Goal: Task Accomplishment & Management: Use online tool/utility

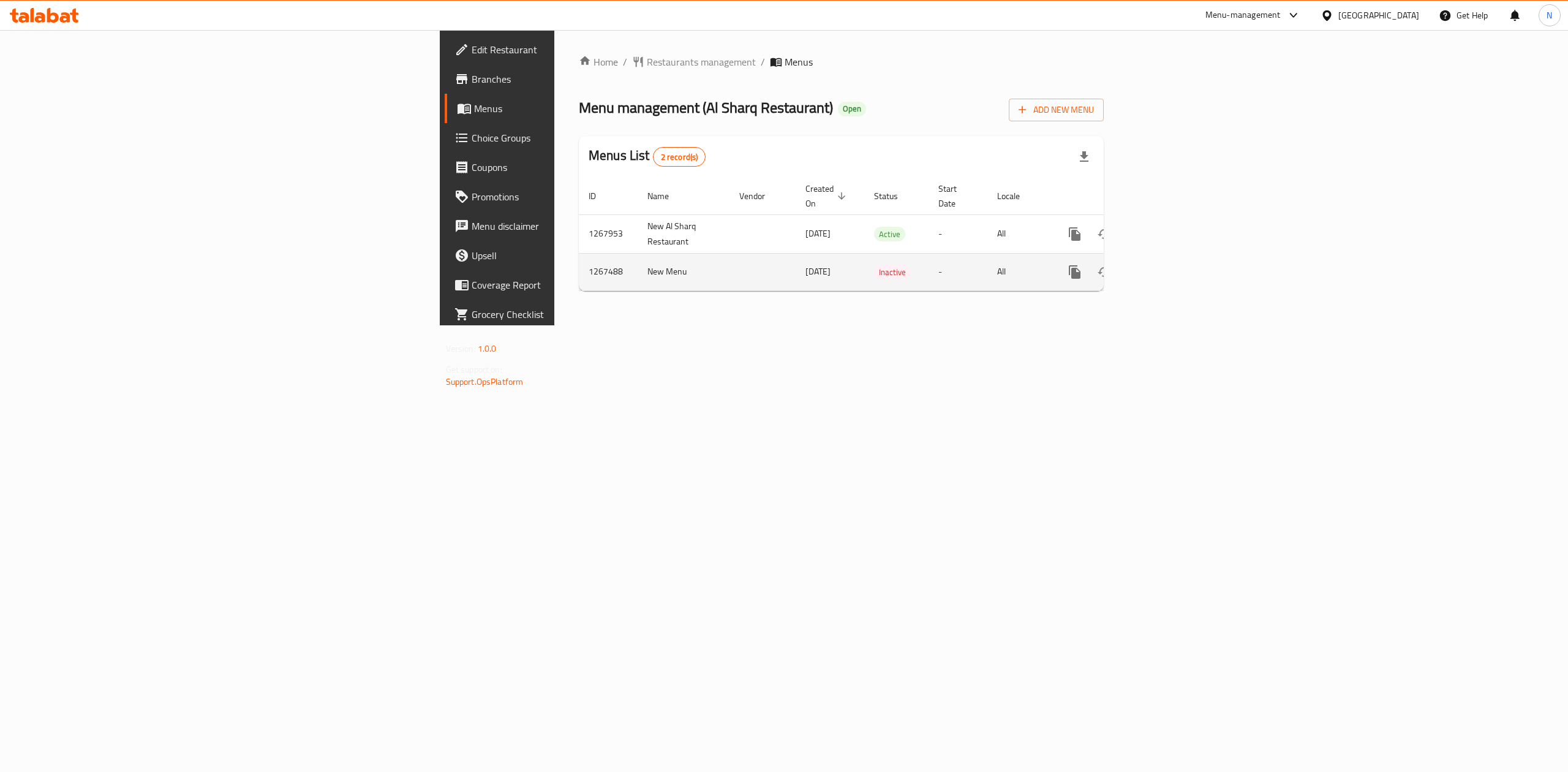
click at [796, 275] on td "[DATE]" at bounding box center [831, 271] width 69 height 37
click at [472, 77] on span "Branches" at bounding box center [582, 79] width 220 height 15
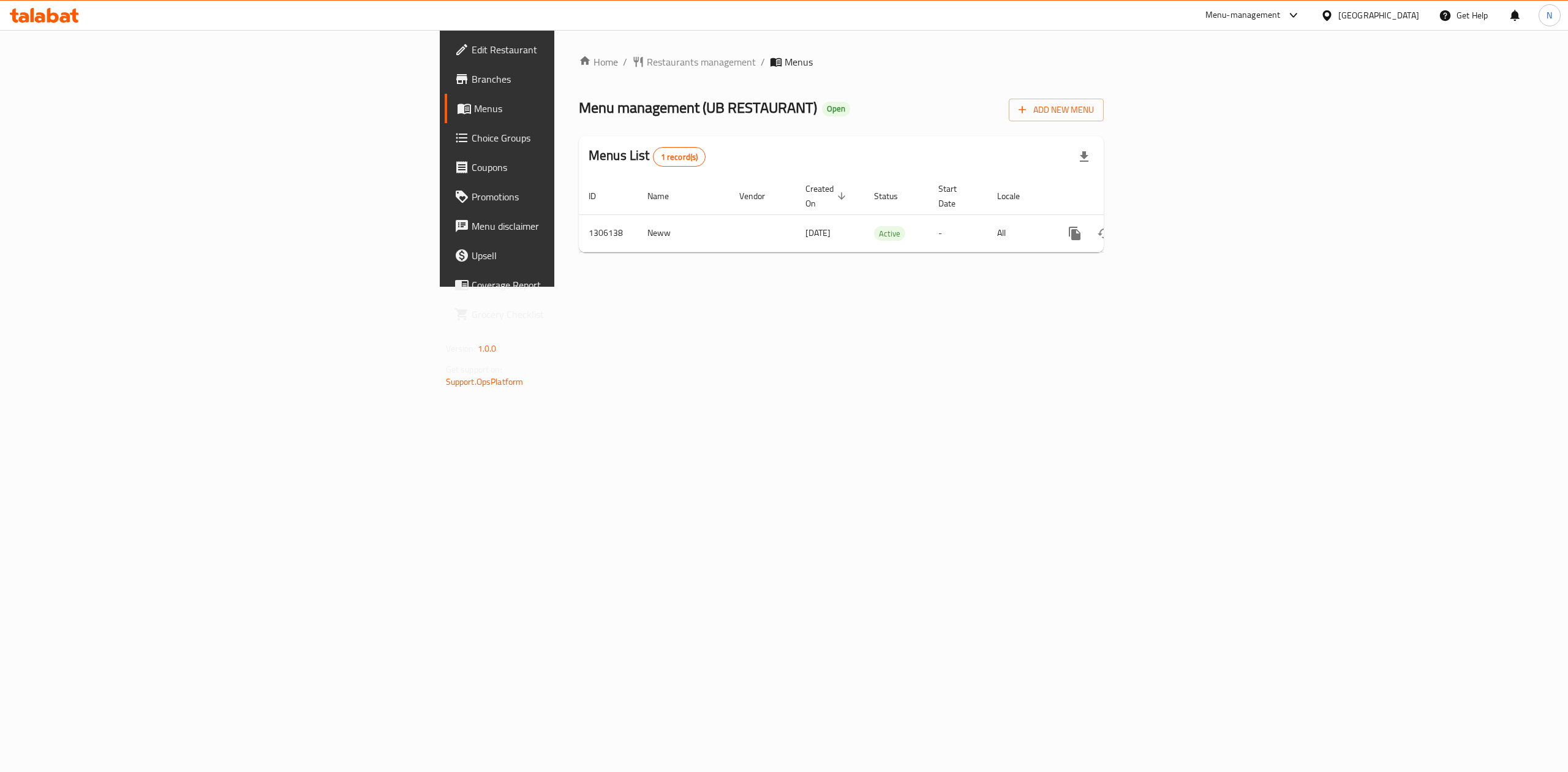
click at [940, 286] on div "Home / Restaurants management / Menus Menu management ( UB RESTAURANT ) Open Ad…" at bounding box center [841, 158] width 574 height 256
click at [1178, 219] on link "enhanced table" at bounding box center [1163, 234] width 29 height 29
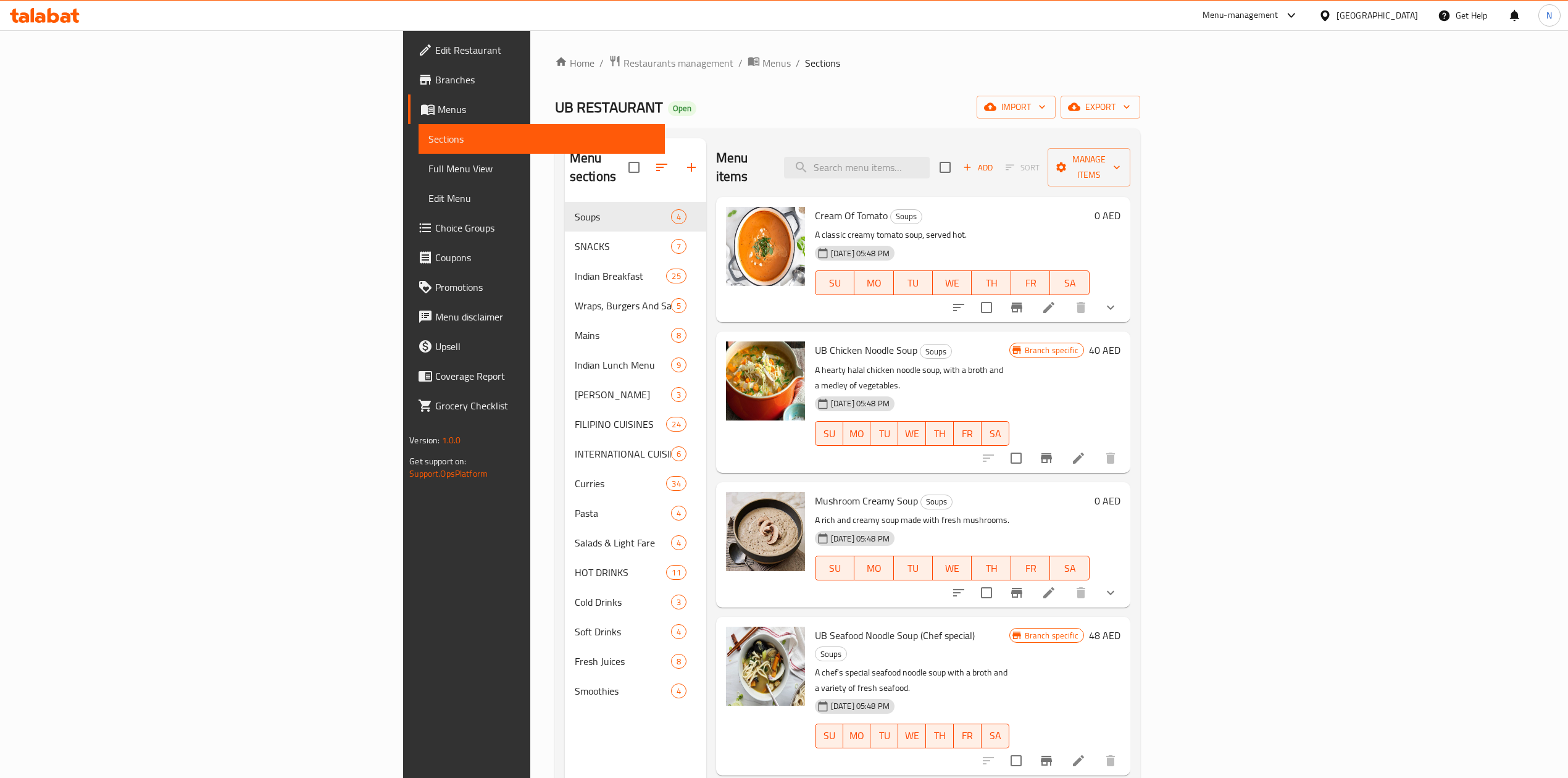
click at [815, 341] on span "UB Chicken Noodle Soup" at bounding box center [866, 350] width 103 height 18
drag, startPoint x: 731, startPoint y: 332, endPoint x: 731, endPoint y: 351, distance: 19.0
click at [810, 351] on div "UB Chicken Noodle Soup Soups A hearty halal chicken noodle soup, with a broth a…" at bounding box center [912, 402] width 204 height 131
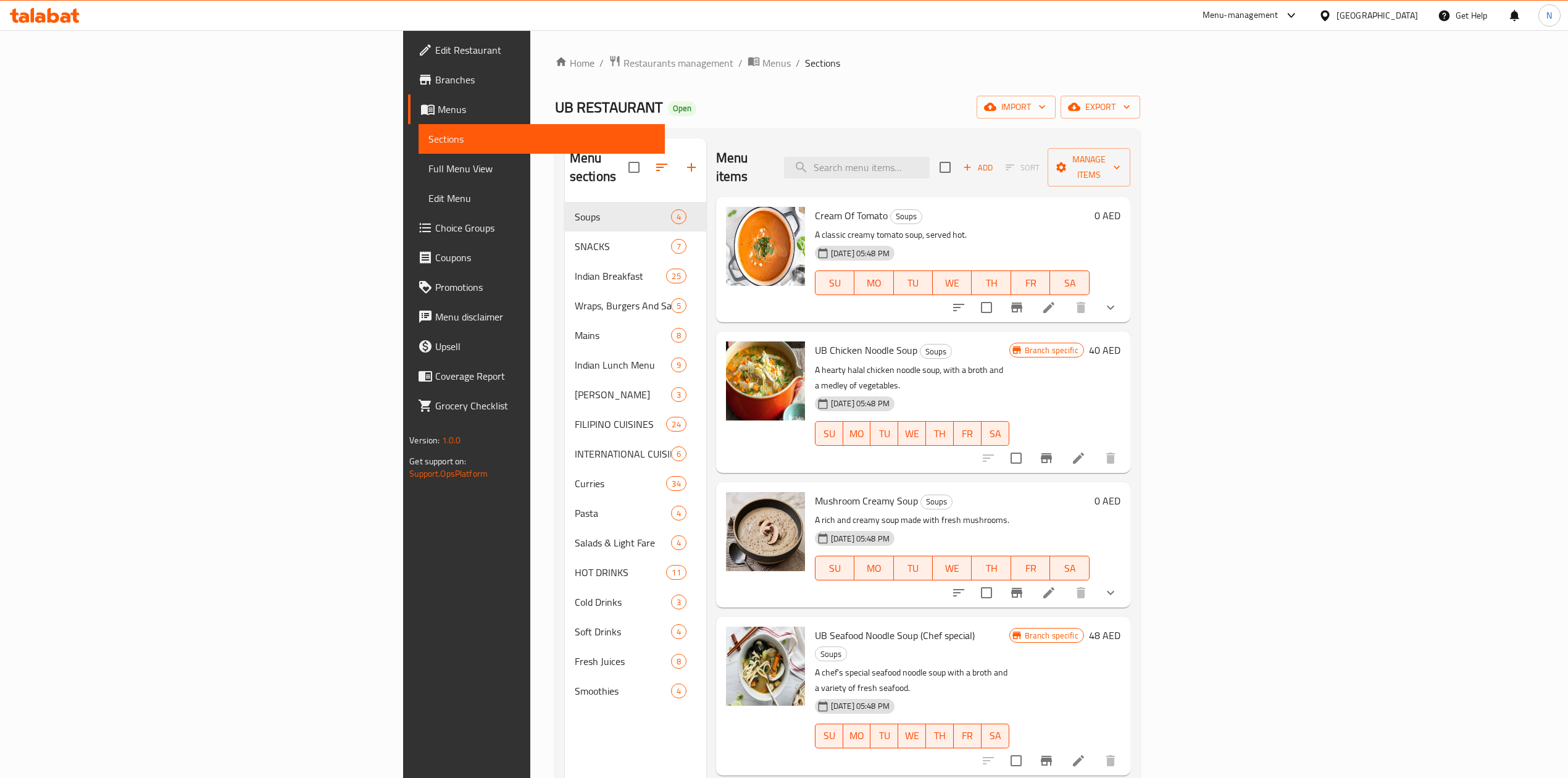
drag, startPoint x: 813, startPoint y: 490, endPoint x: 811, endPoint y: 483, distance: 7.3
click at [815, 512] on p "A rich and creamy soup made with fresh mushrooms." at bounding box center [952, 520] width 274 height 16
click at [1140, 120] on div "Home / Restaurants management / Menus / Sections UB RESTAURANT Open import expo…" at bounding box center [847, 490] width 585 height 871
click at [1130, 111] on span "export" at bounding box center [1100, 107] width 60 height 16
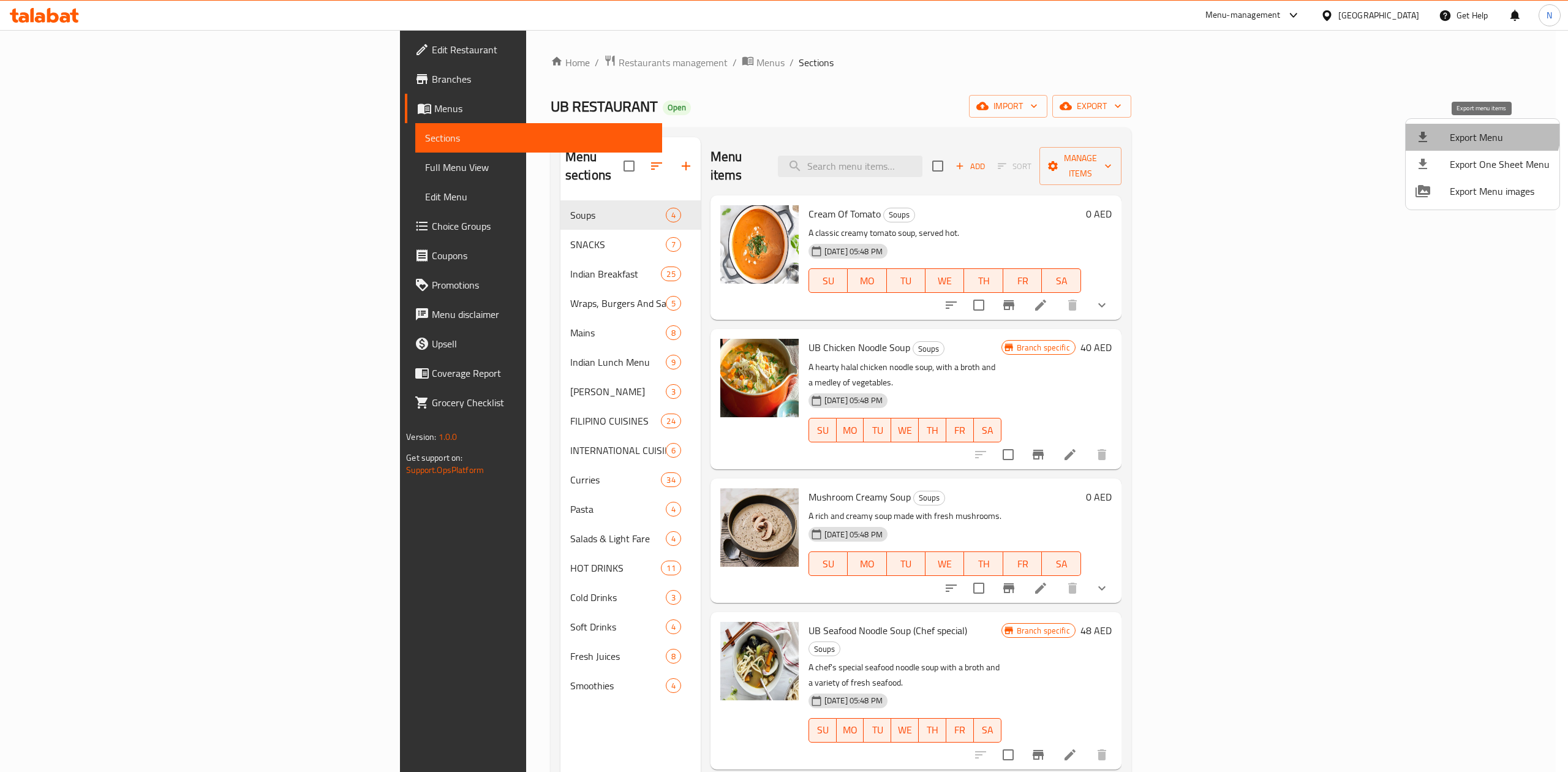
click at [1481, 130] on span "Export Menu" at bounding box center [1500, 137] width 100 height 15
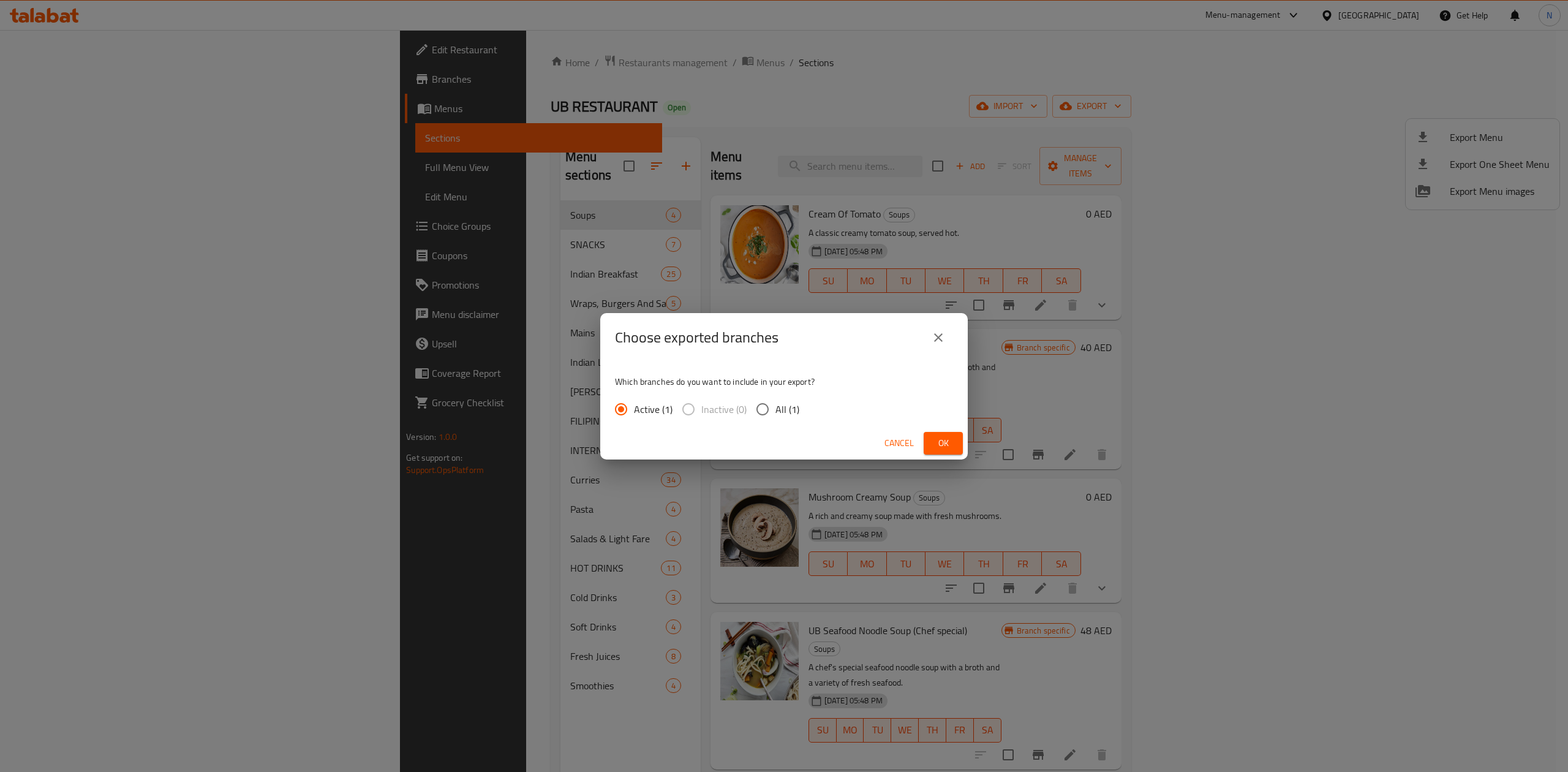
click at [789, 402] on span "All (1)" at bounding box center [787, 409] width 24 height 15
click at [776, 402] on input "All (1)" at bounding box center [762, 409] width 26 height 26
radio input "true"
click at [951, 434] on button "Ok" at bounding box center [943, 443] width 40 height 23
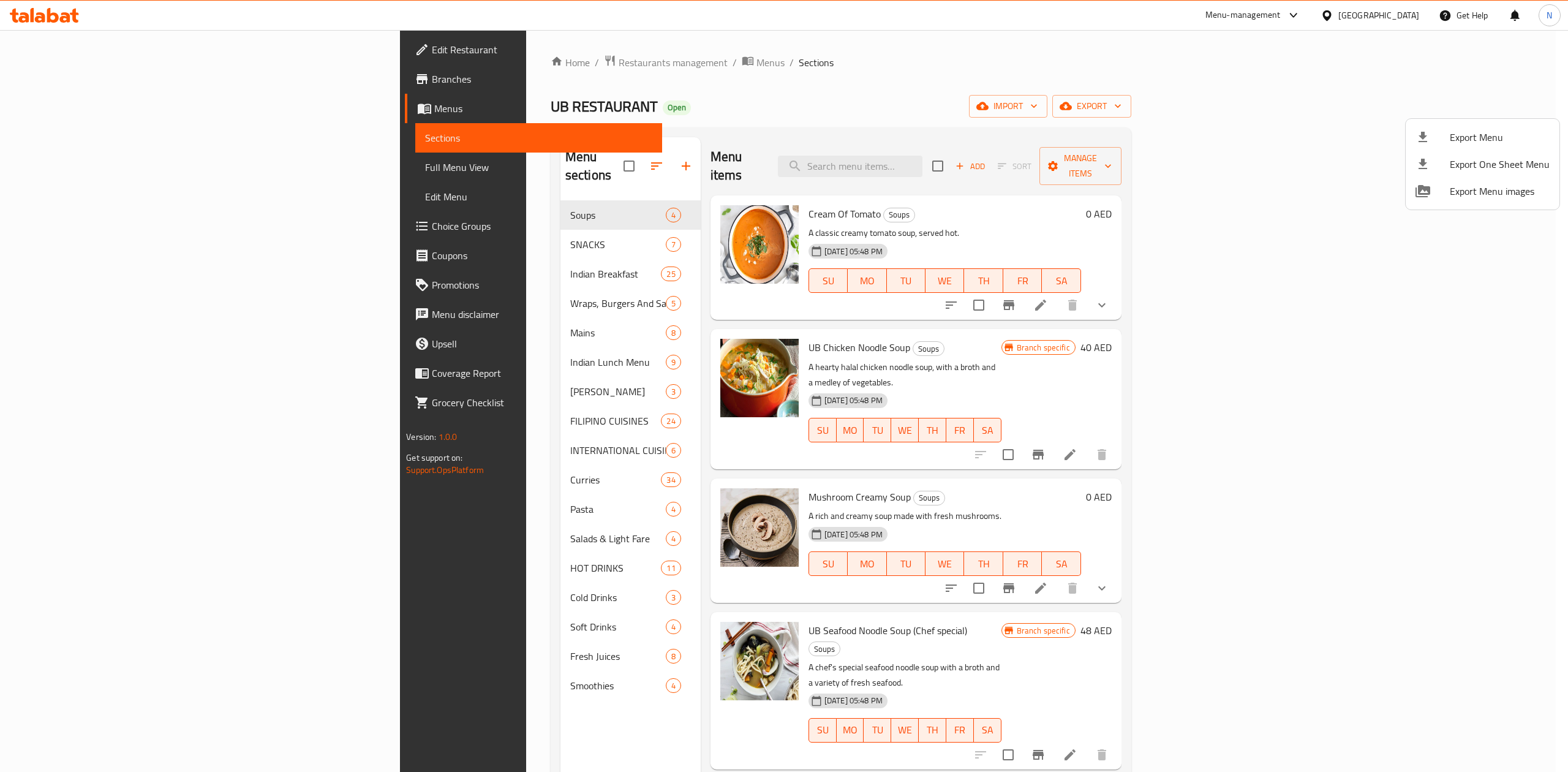
click at [576, 261] on div at bounding box center [784, 386] width 1568 height 772
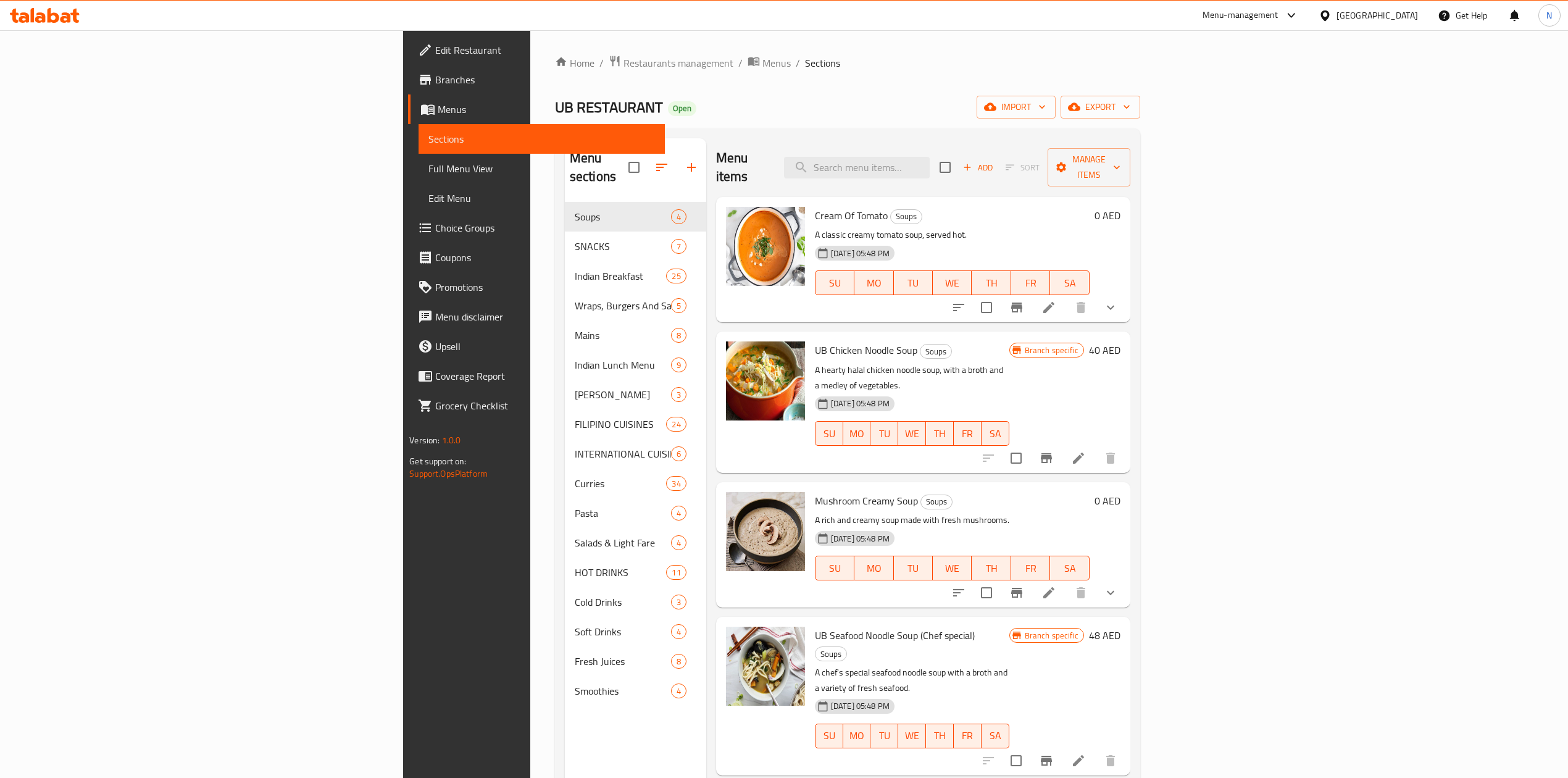
click at [564, 267] on div "Indian Breakfast 25" at bounding box center [635, 276] width 142 height 30
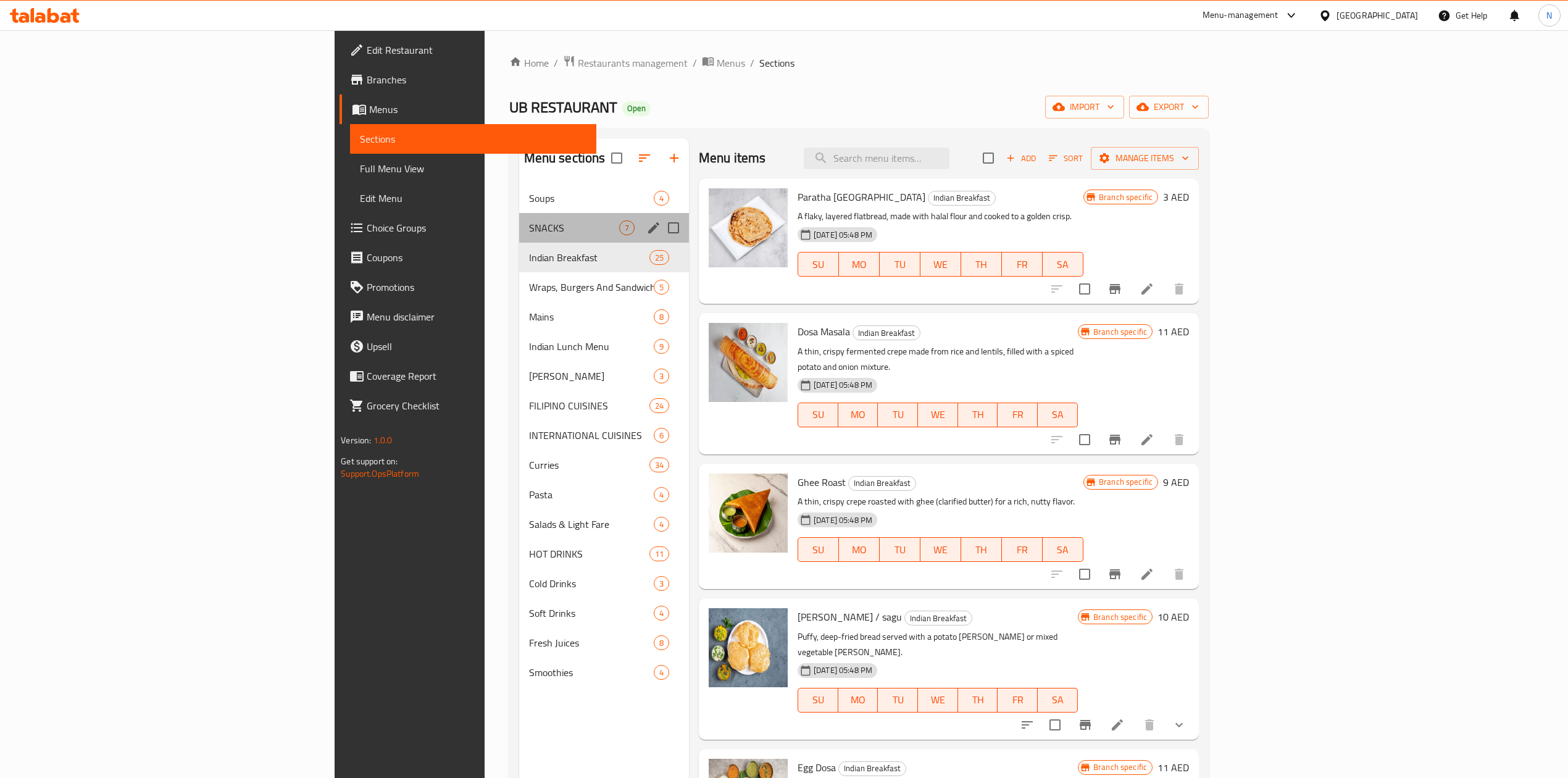
click at [519, 220] on div "SNACKS 7" at bounding box center [604, 228] width 170 height 30
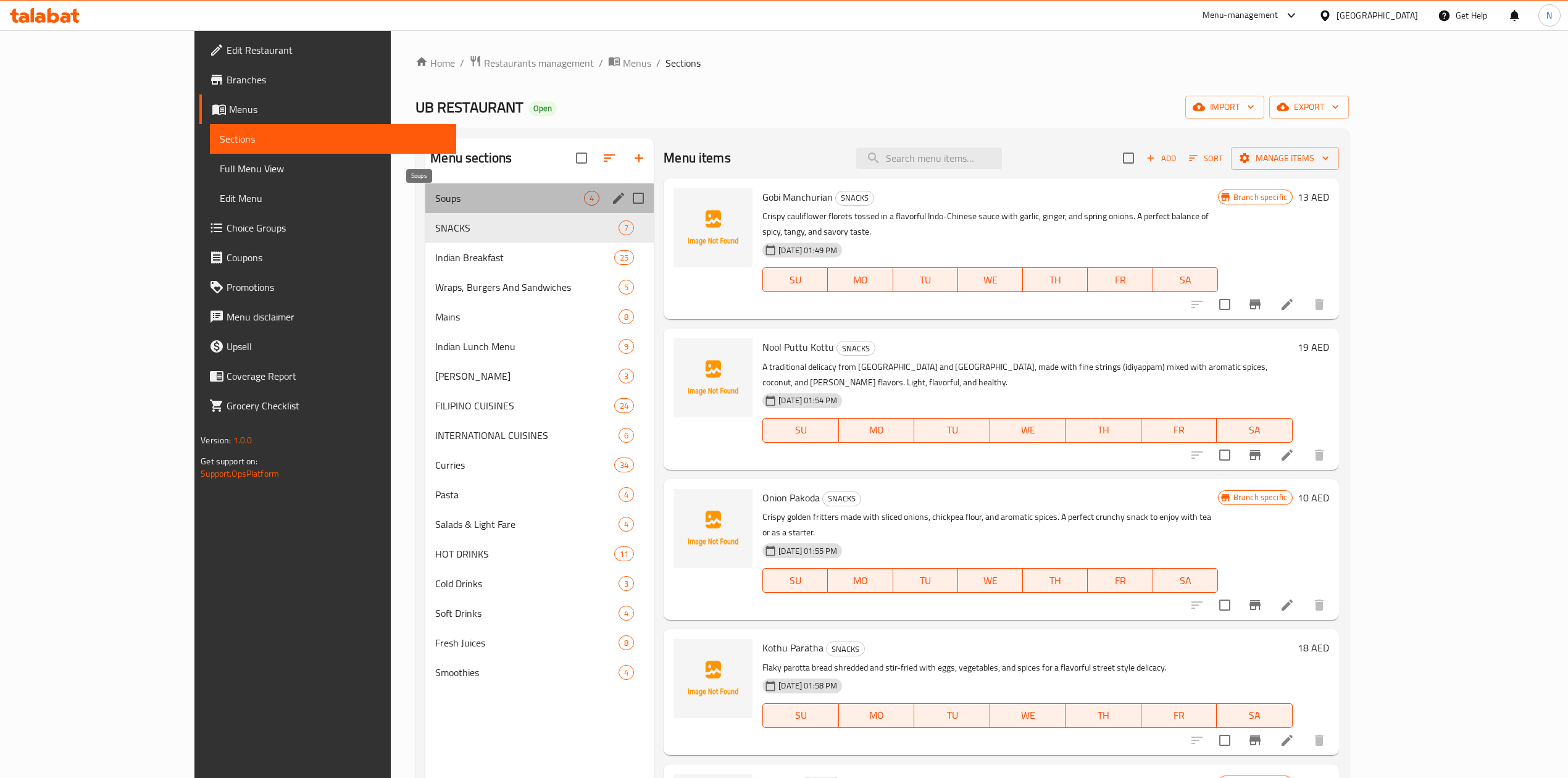
click at [495, 194] on span "Soups" at bounding box center [510, 198] width 149 height 15
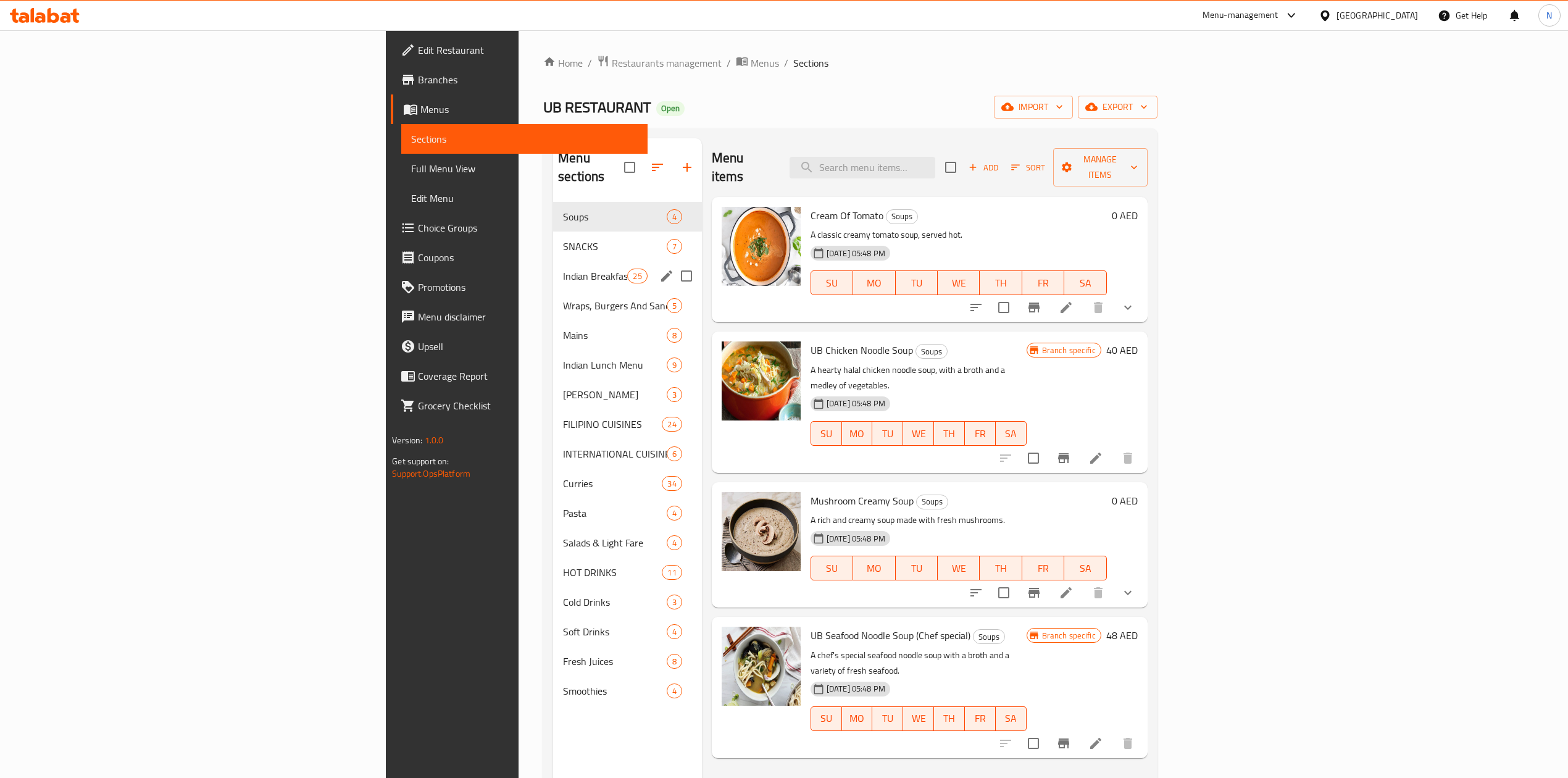
click at [563, 298] on span "Wraps, Burgers And Sandwiches" at bounding box center [615, 306] width 104 height 15
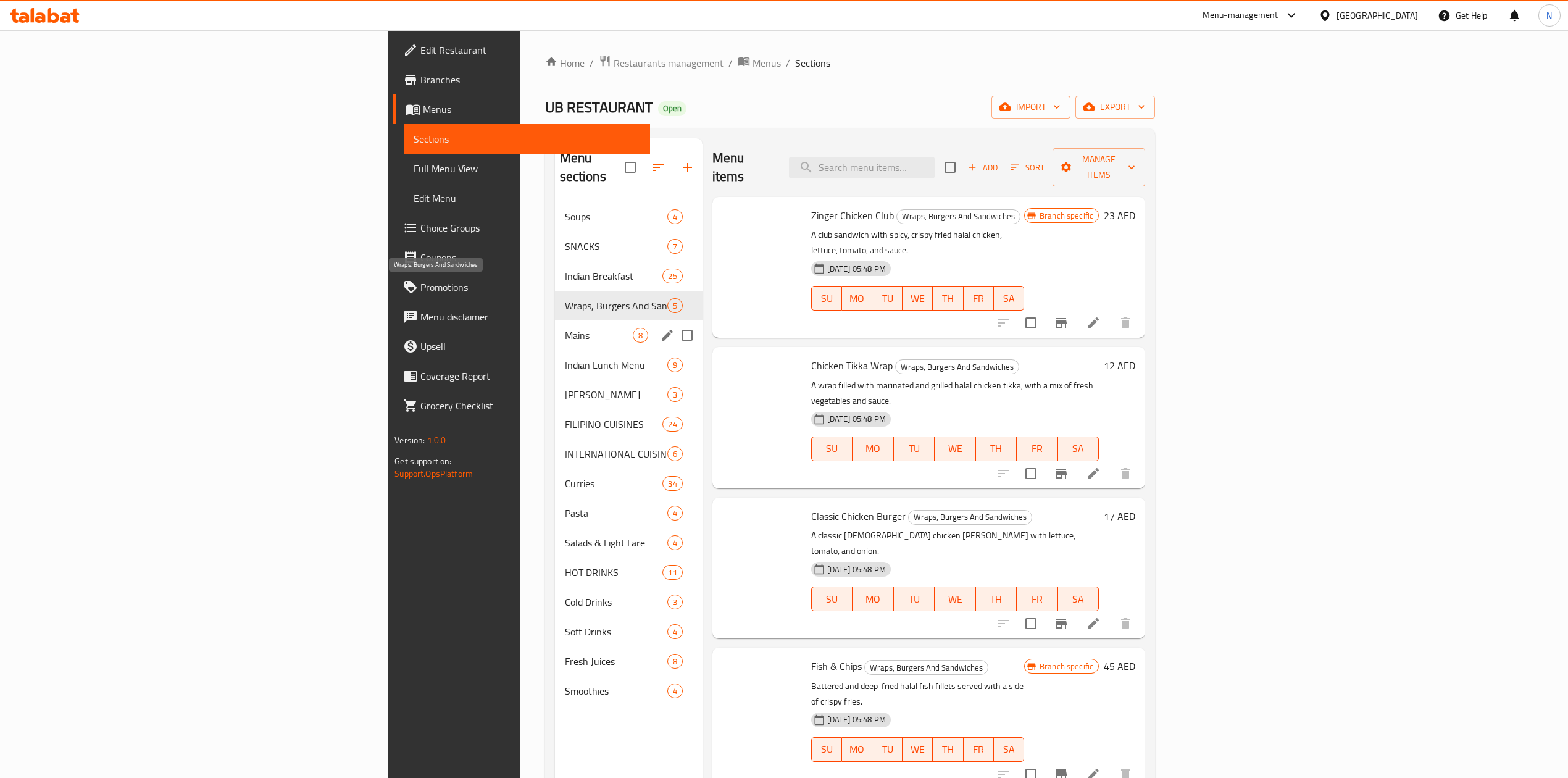
click at [564, 357] on span "Indian Lunch Menu" at bounding box center [615, 365] width 103 height 15
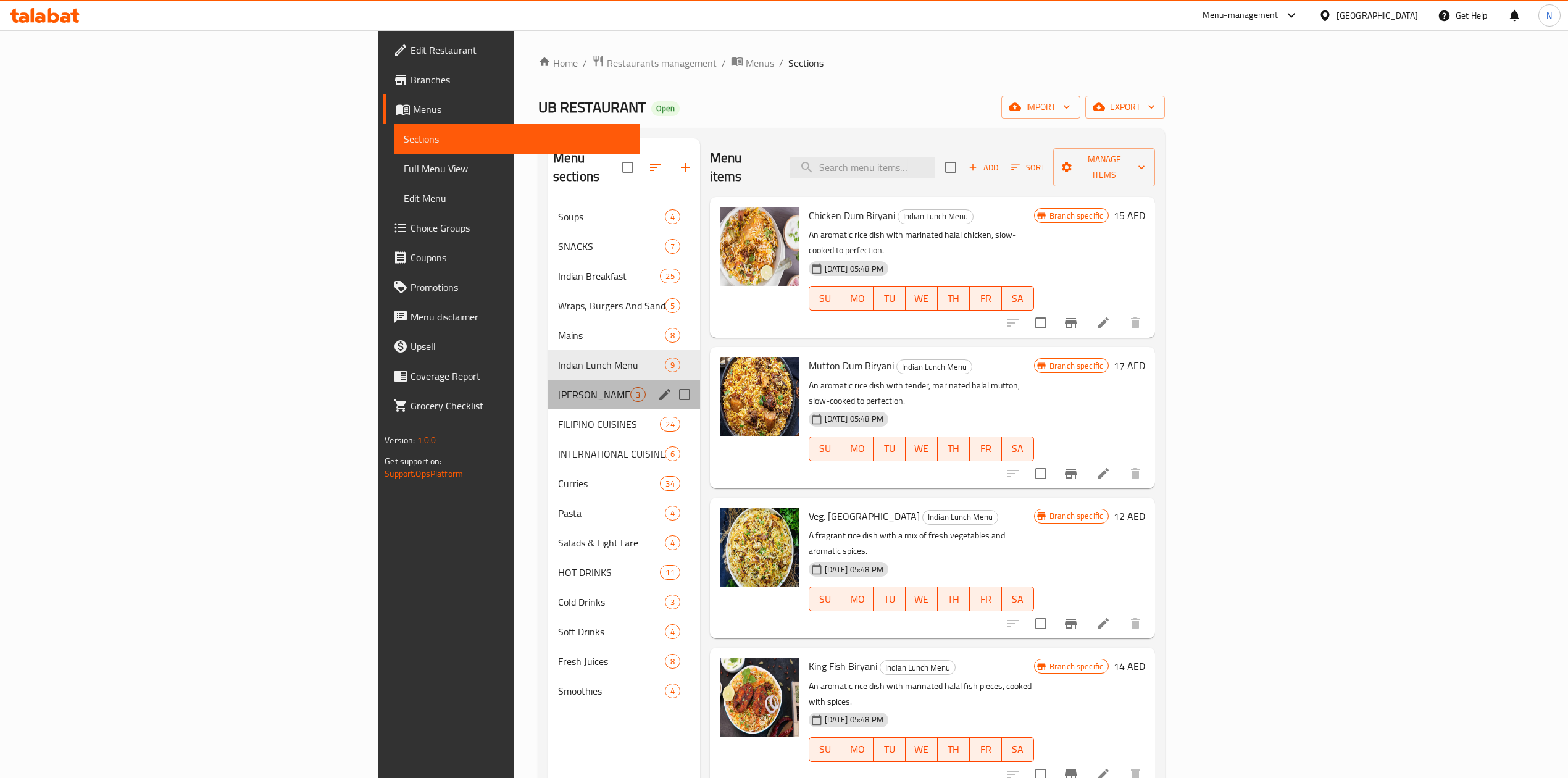
drag, startPoint x: 493, startPoint y: 389, endPoint x: 482, endPoint y: 497, distance: 108.6
click at [548, 394] on div "Soups 4 SNACKS 7 Indian Breakfast 25 Wraps, Burgers And Sandwiches 5 Mains 8 In…" at bounding box center [624, 454] width 152 height 504
drag, startPoint x: 482, startPoint y: 498, endPoint x: 487, endPoint y: 563, distance: 65.2
click at [548, 508] on div "Pasta 4" at bounding box center [624, 513] width 152 height 30
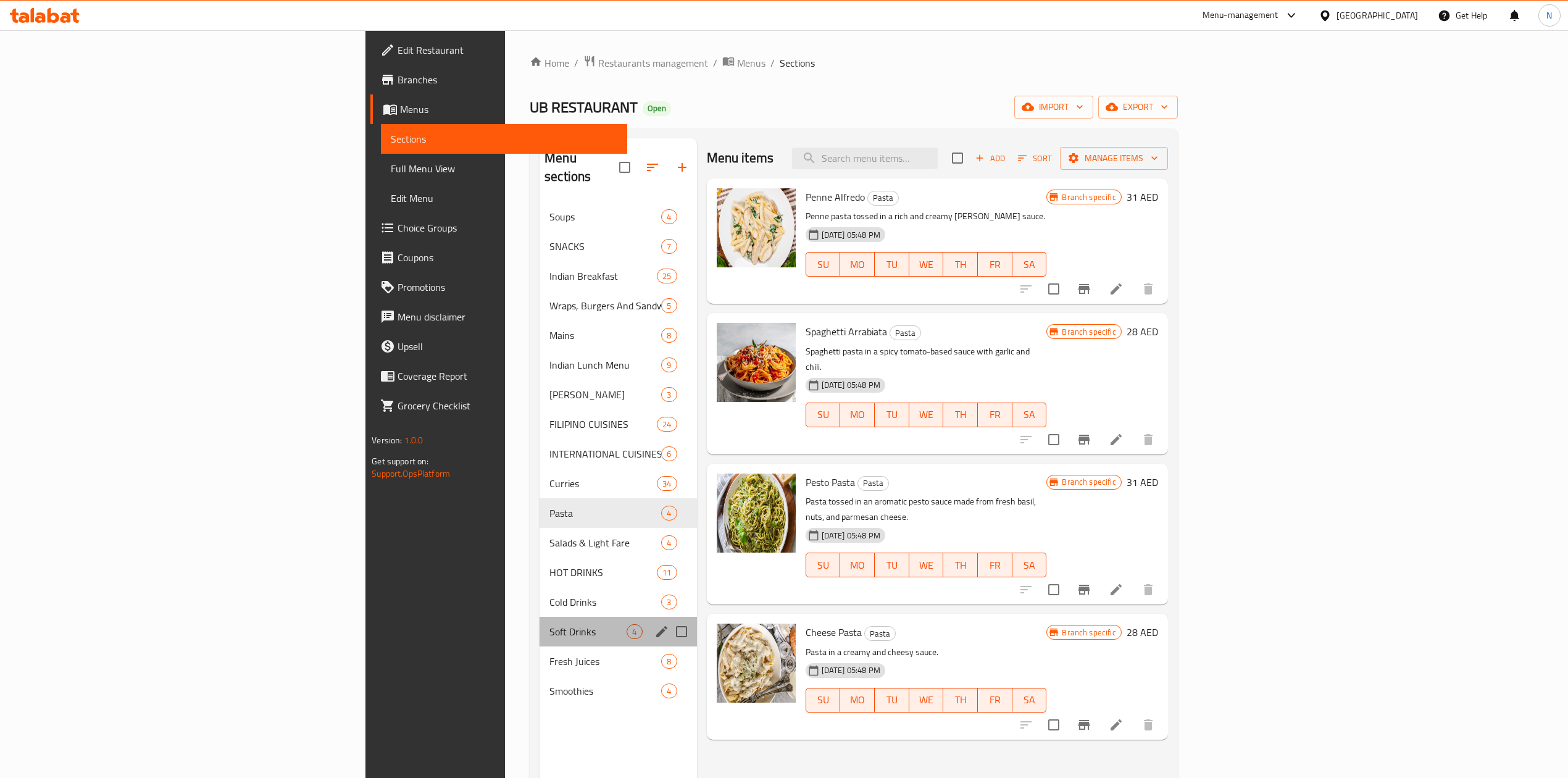
drag, startPoint x: 488, startPoint y: 600, endPoint x: 477, endPoint y: 679, distance: 79.8
click at [539, 617] on div "Soft Drinks 4" at bounding box center [618, 632] width 156 height 30
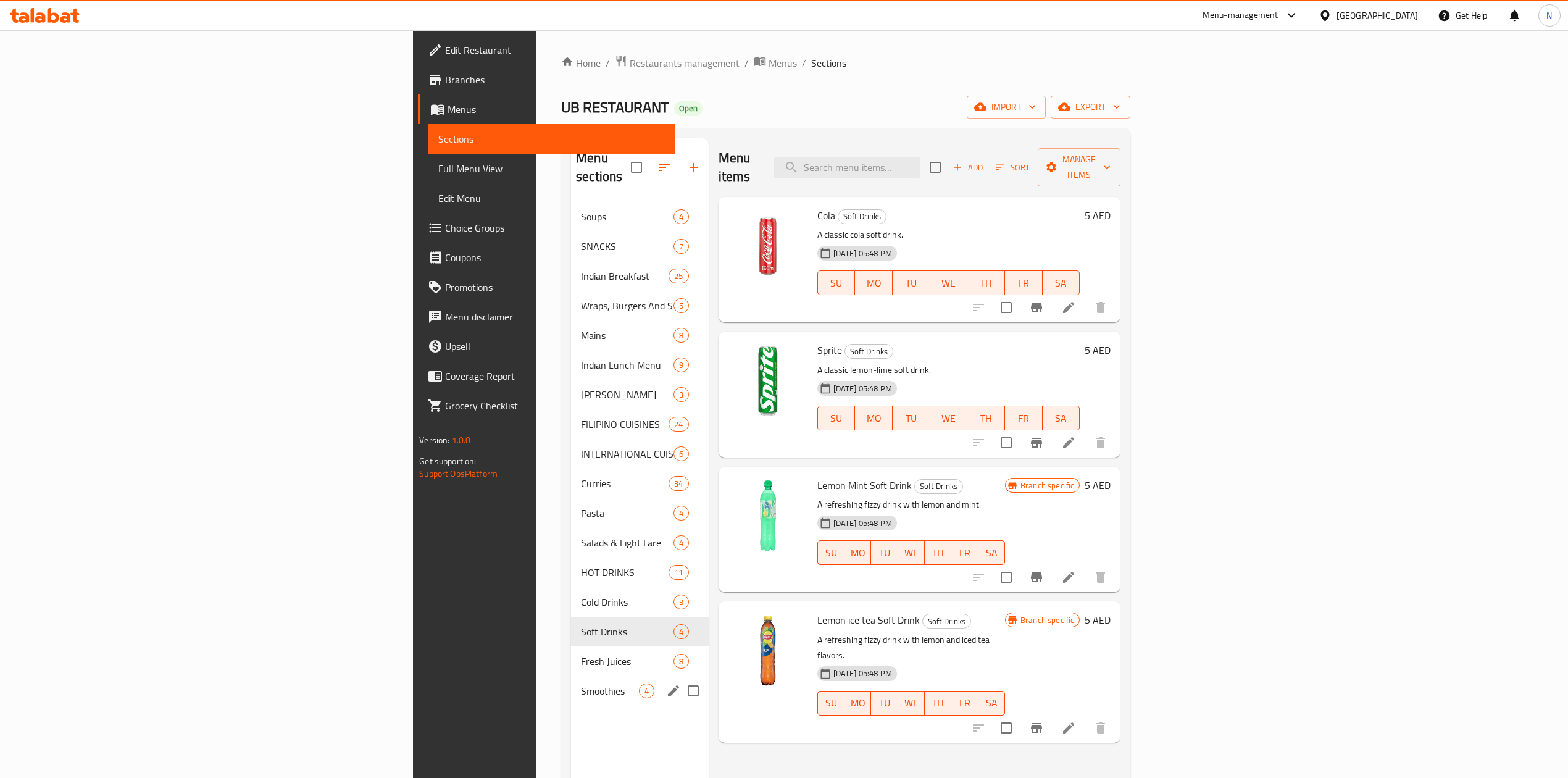
click at [571, 681] on div "Smoothies 4" at bounding box center [640, 691] width 138 height 30
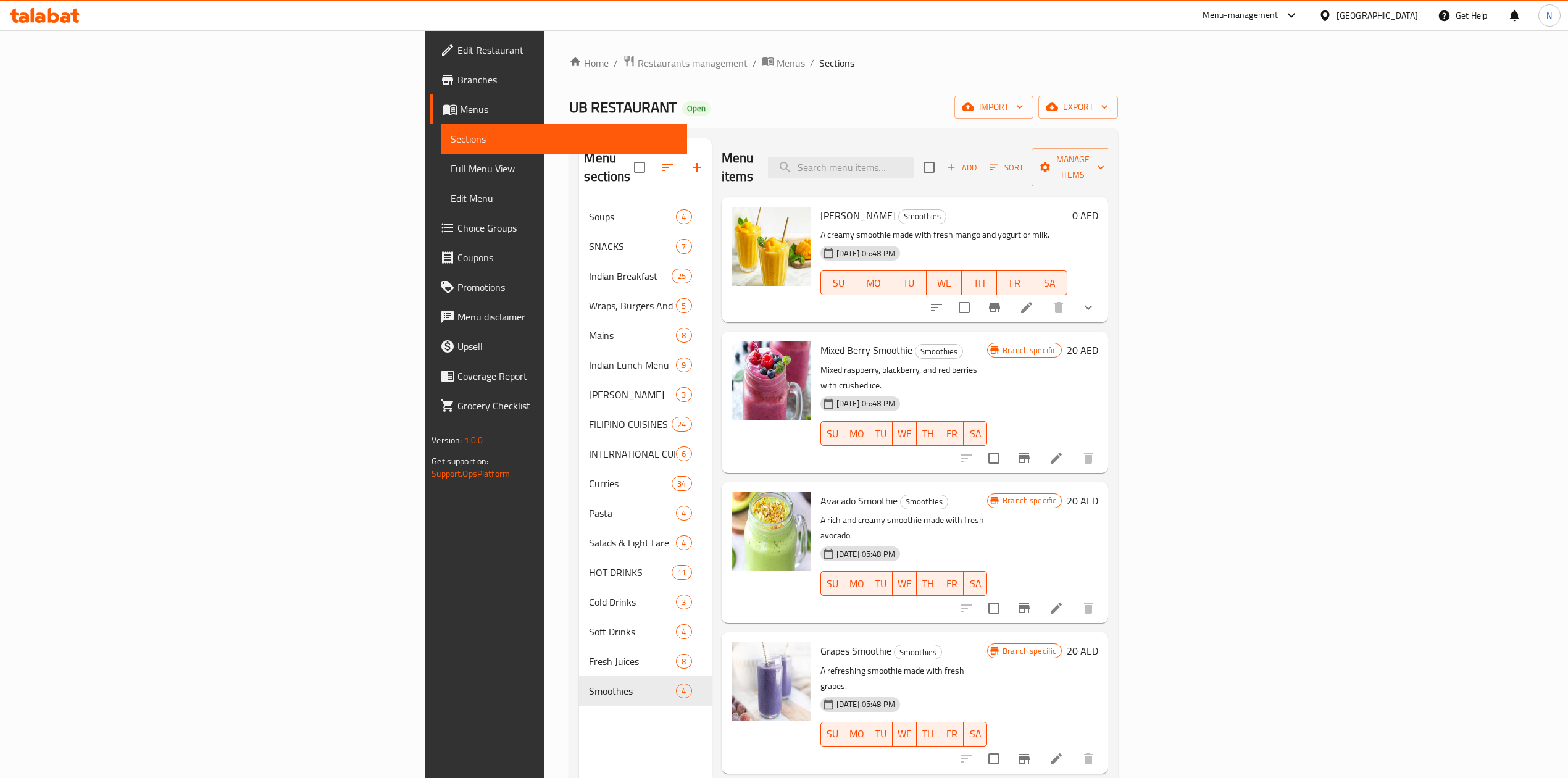
click at [579, 697] on div "Menu sections Soups 4 SNACKS 7 Indian Breakfast 25 Wraps, Burgers And Sandwiche…" at bounding box center [645, 527] width 132 height 778
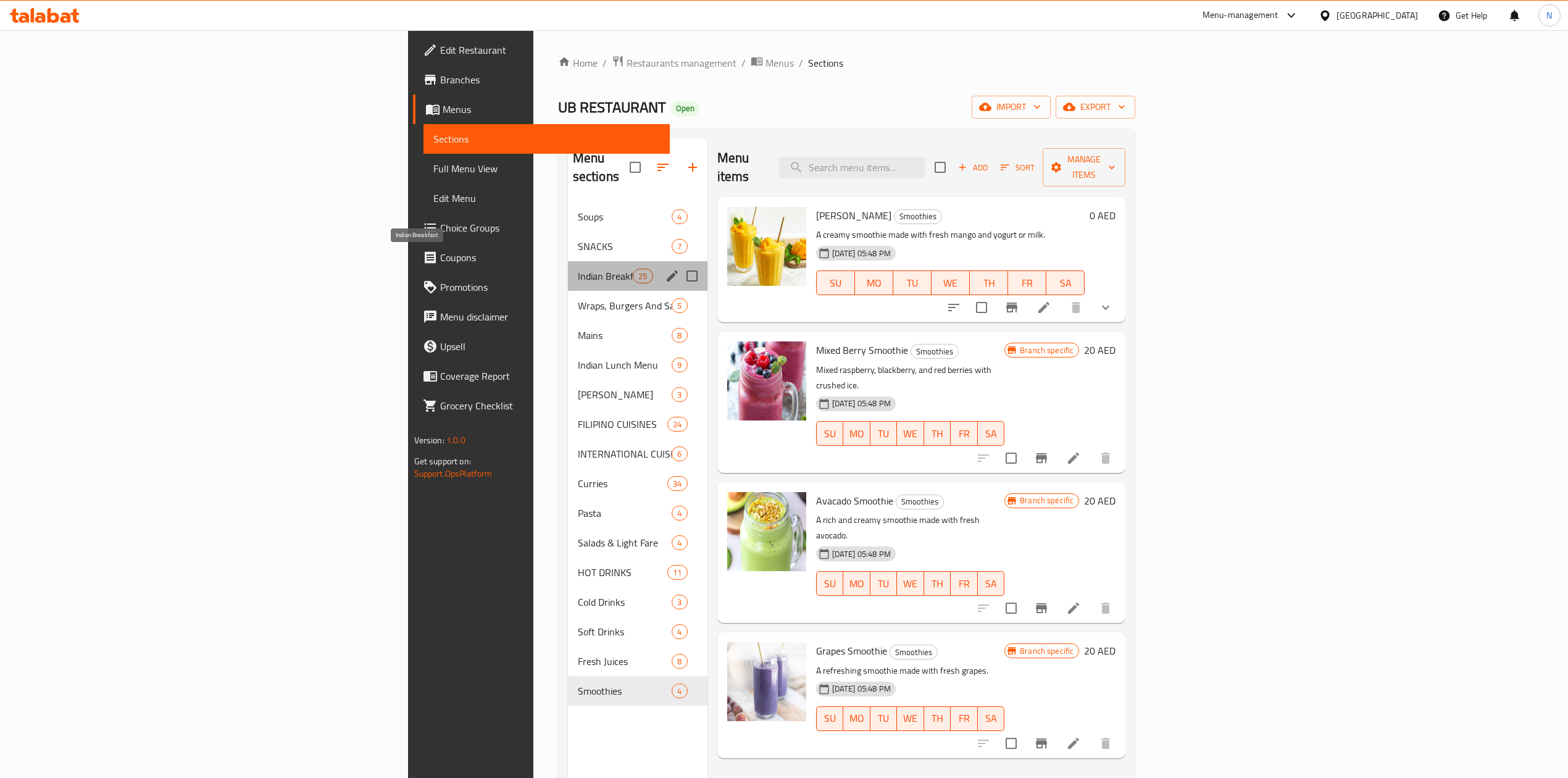
click at [578, 269] on span "Indian Breakfast" at bounding box center [605, 276] width 55 height 15
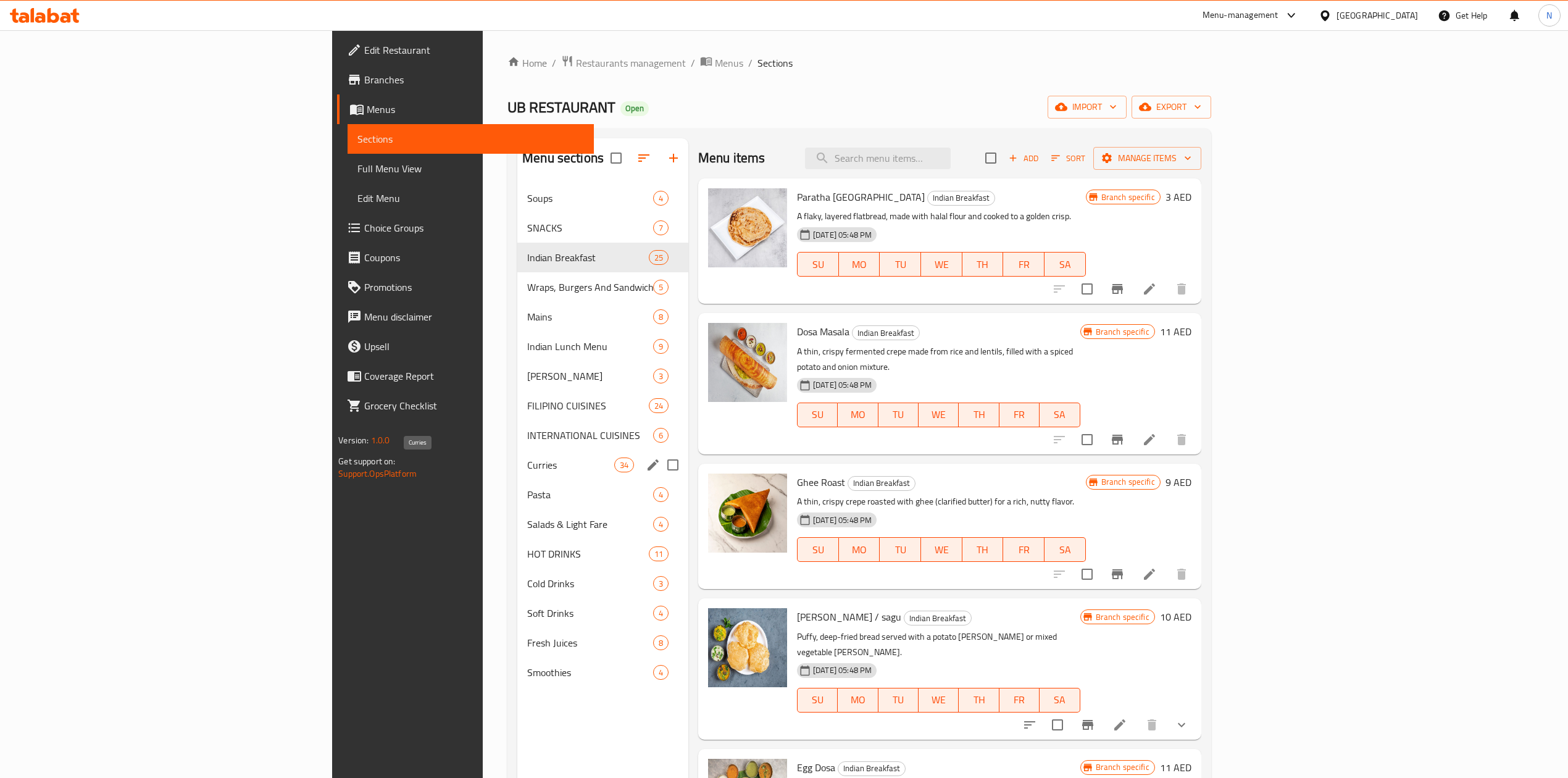
click at [527, 464] on span "Curries" at bounding box center [570, 465] width 87 height 15
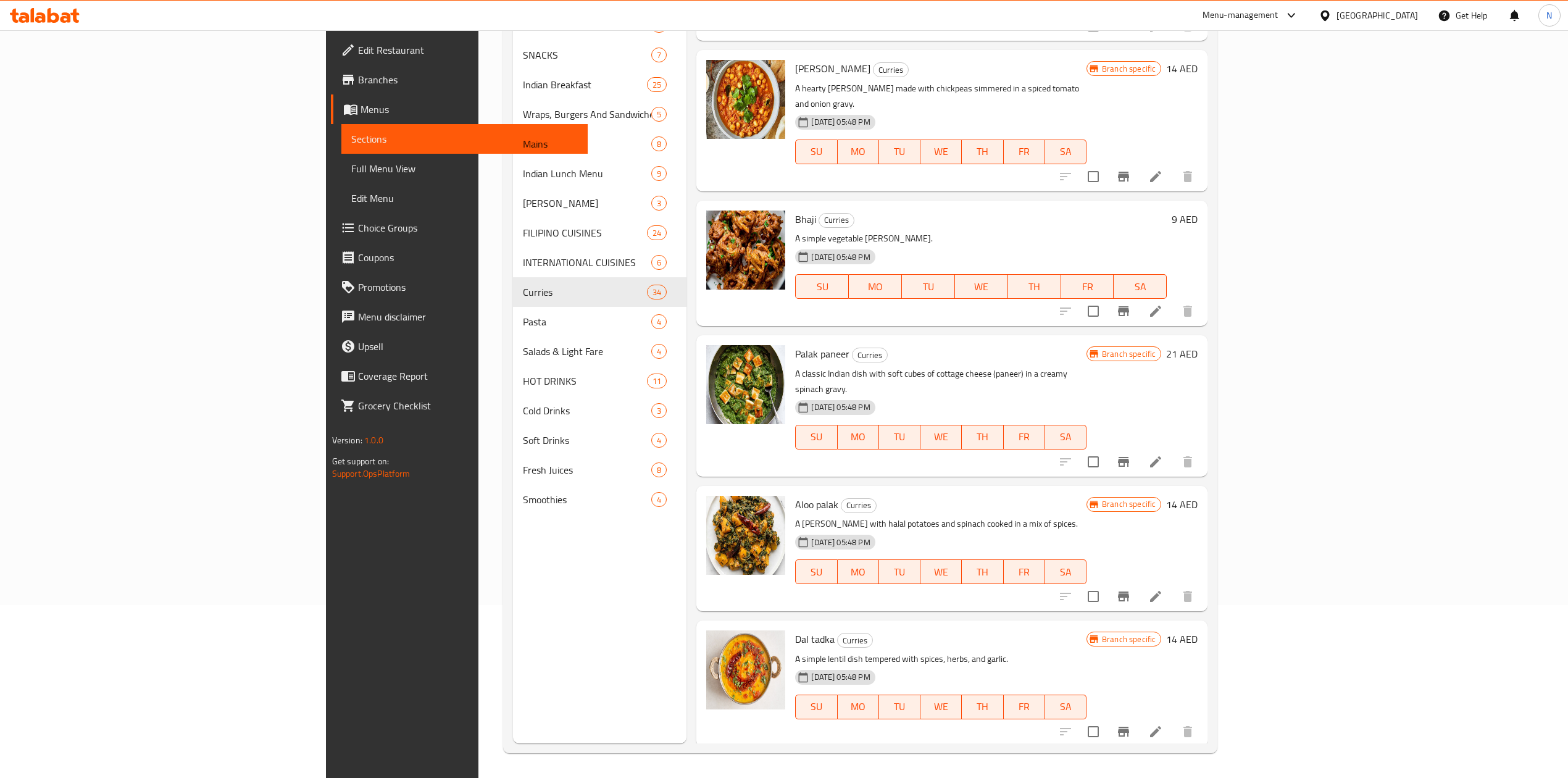
scroll to position [386, 0]
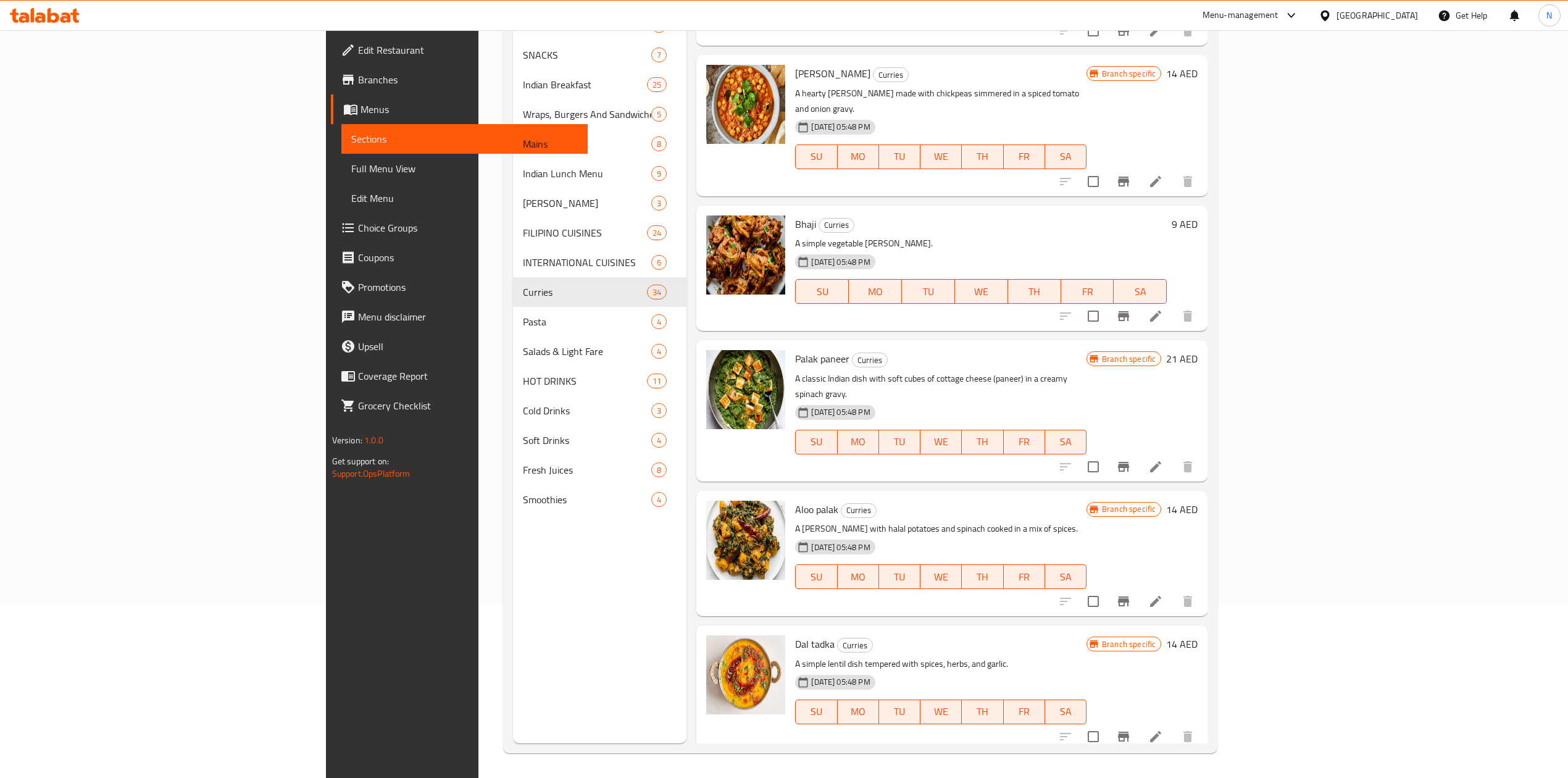
click at [1139, 167] on button "Branch-specific-item" at bounding box center [1123, 182] width 30 height 30
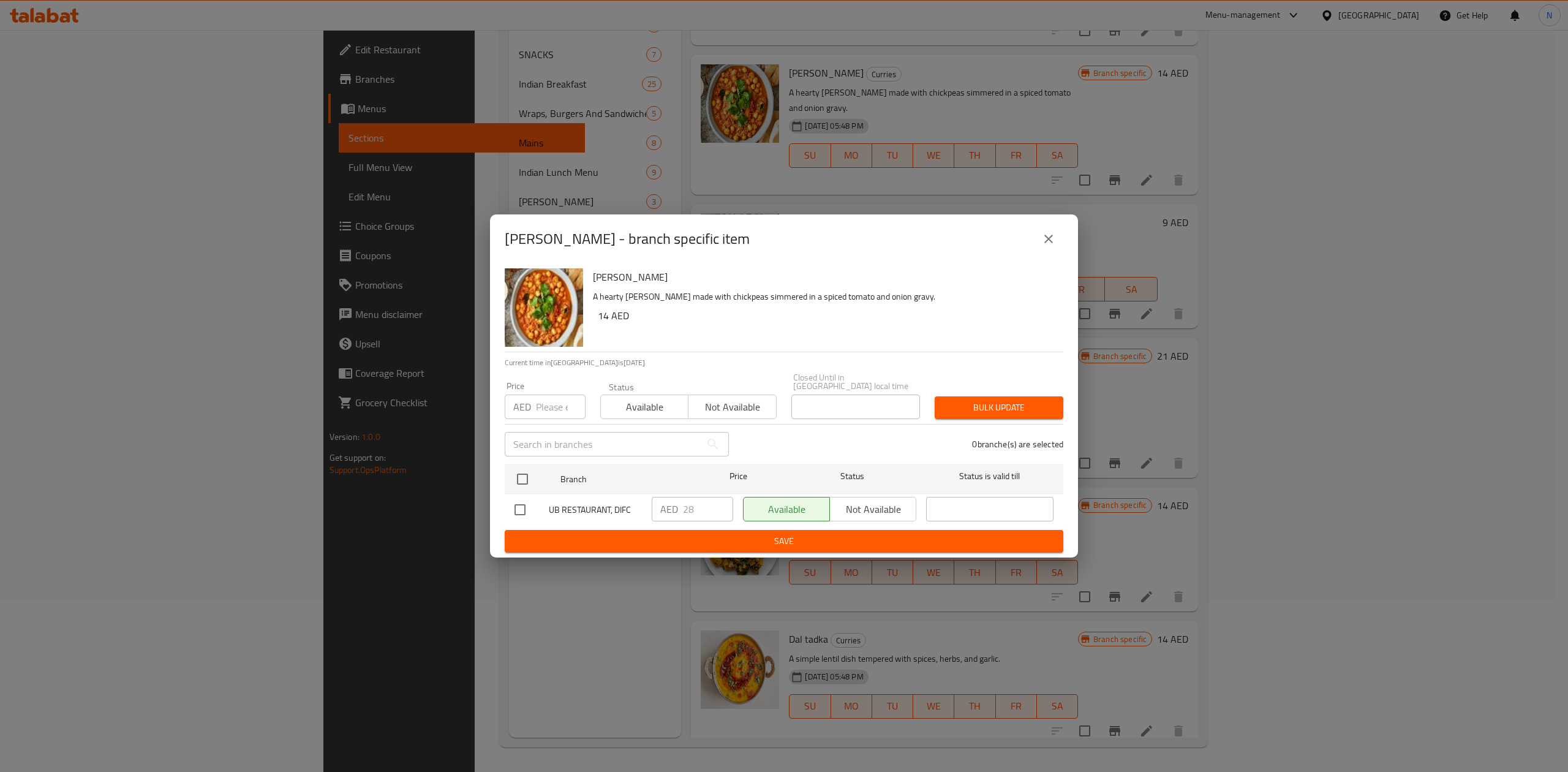
click at [1061, 242] on button "close" at bounding box center [1049, 239] width 29 height 29
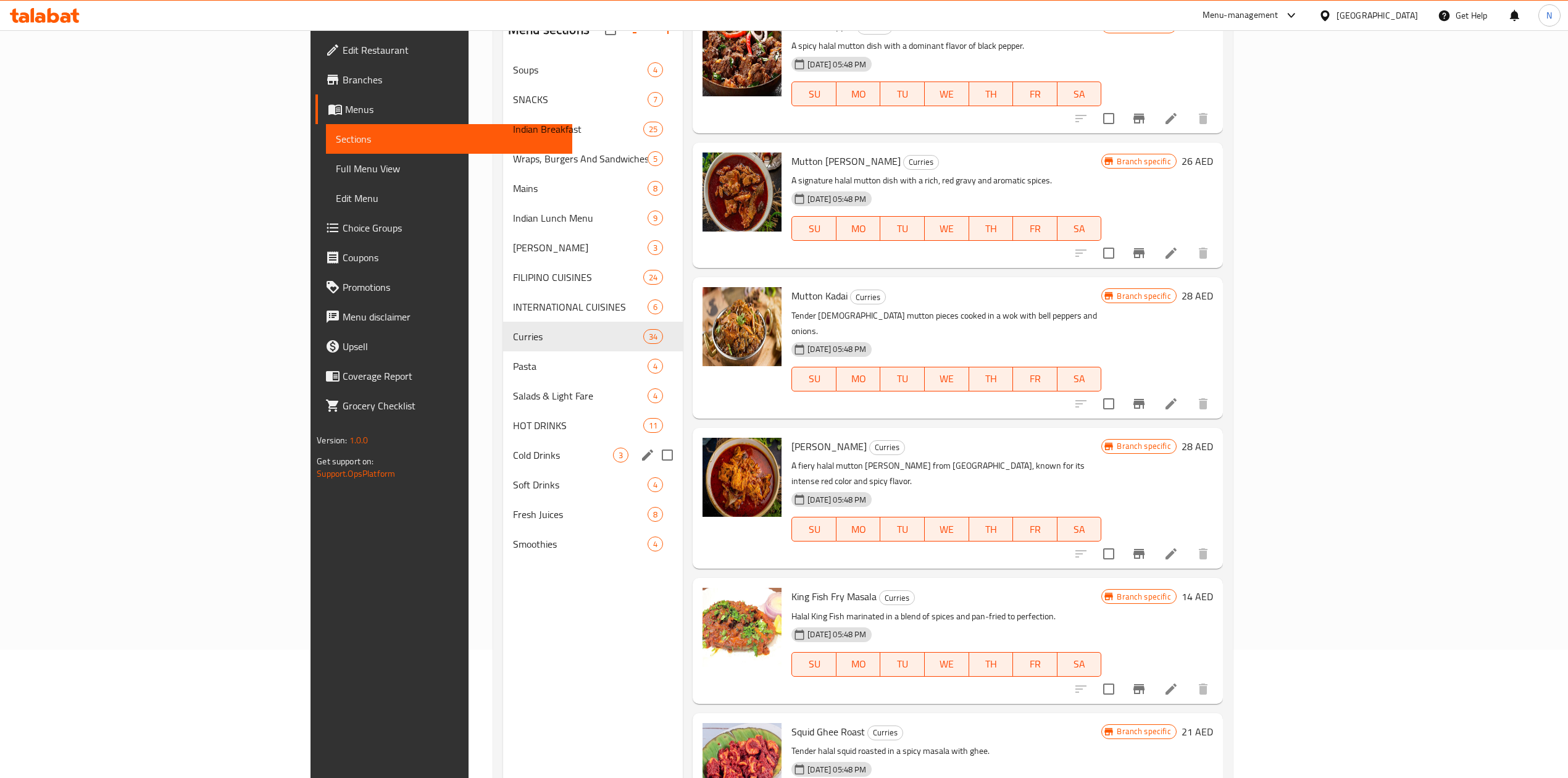
scroll to position [92, 0]
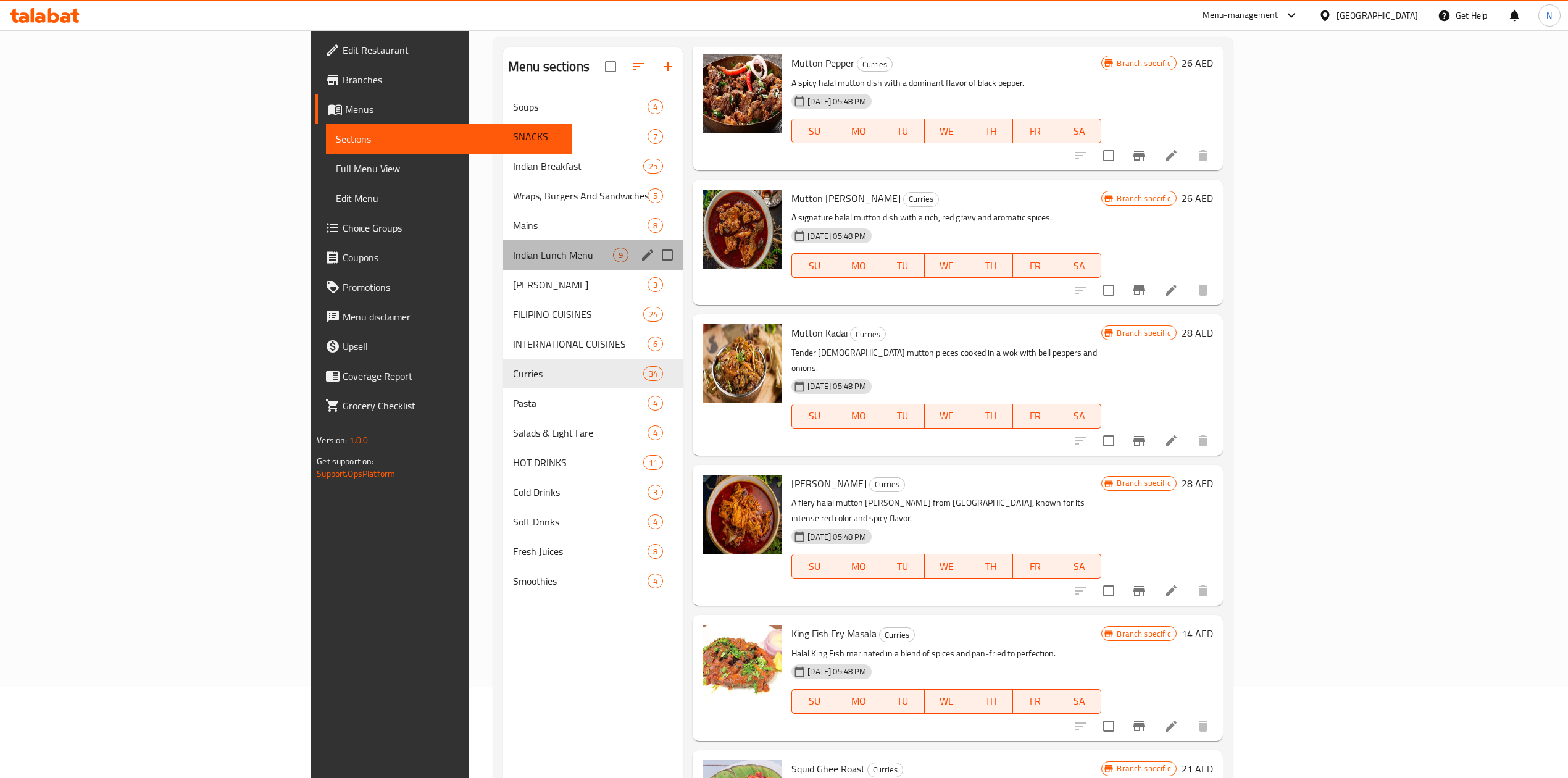
click at [503, 247] on div "Indian Lunch Menu 9" at bounding box center [593, 255] width 179 height 30
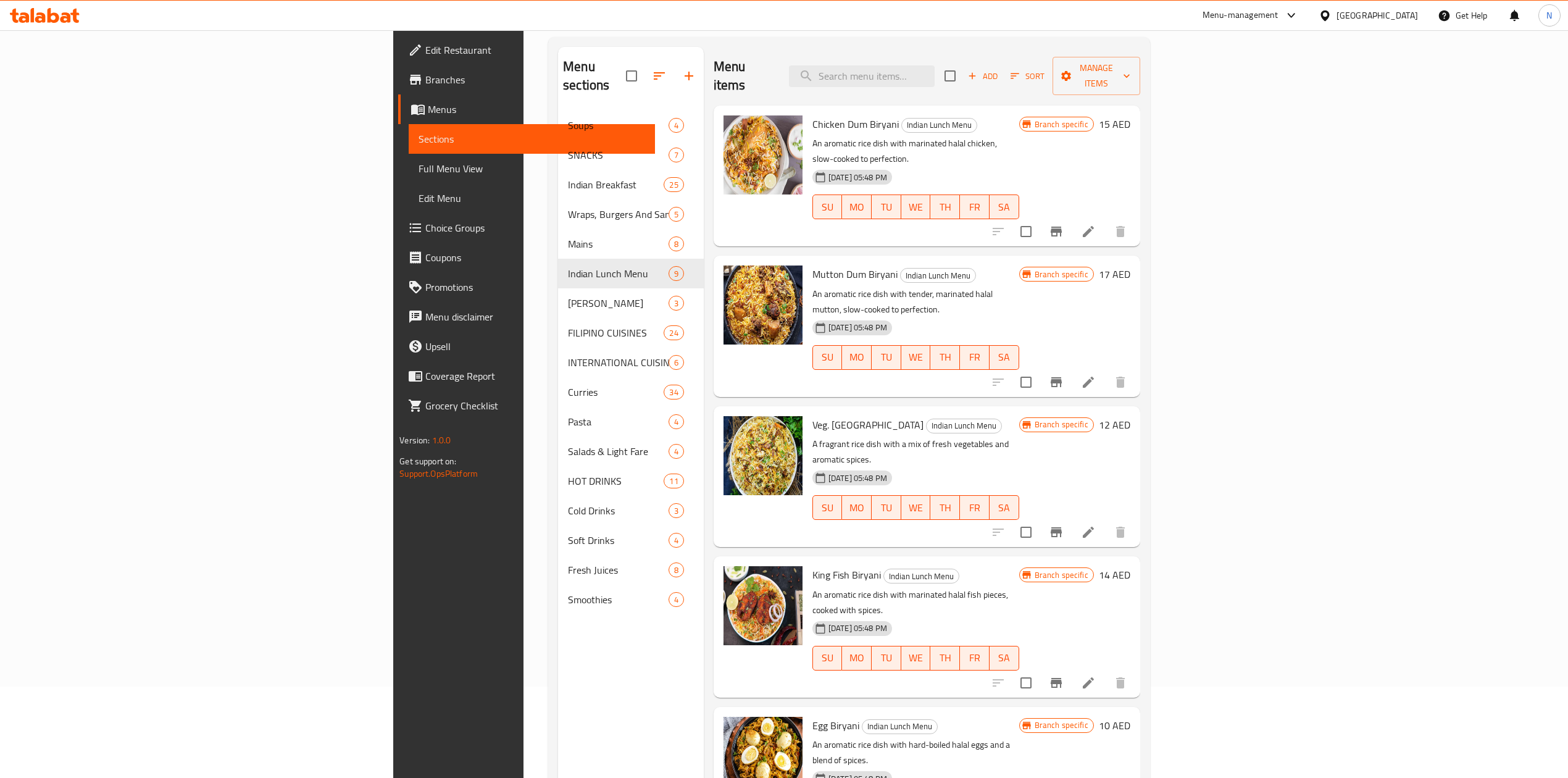
click at [812, 115] on span "Chicken Dum Biryani" at bounding box center [855, 124] width 86 height 18
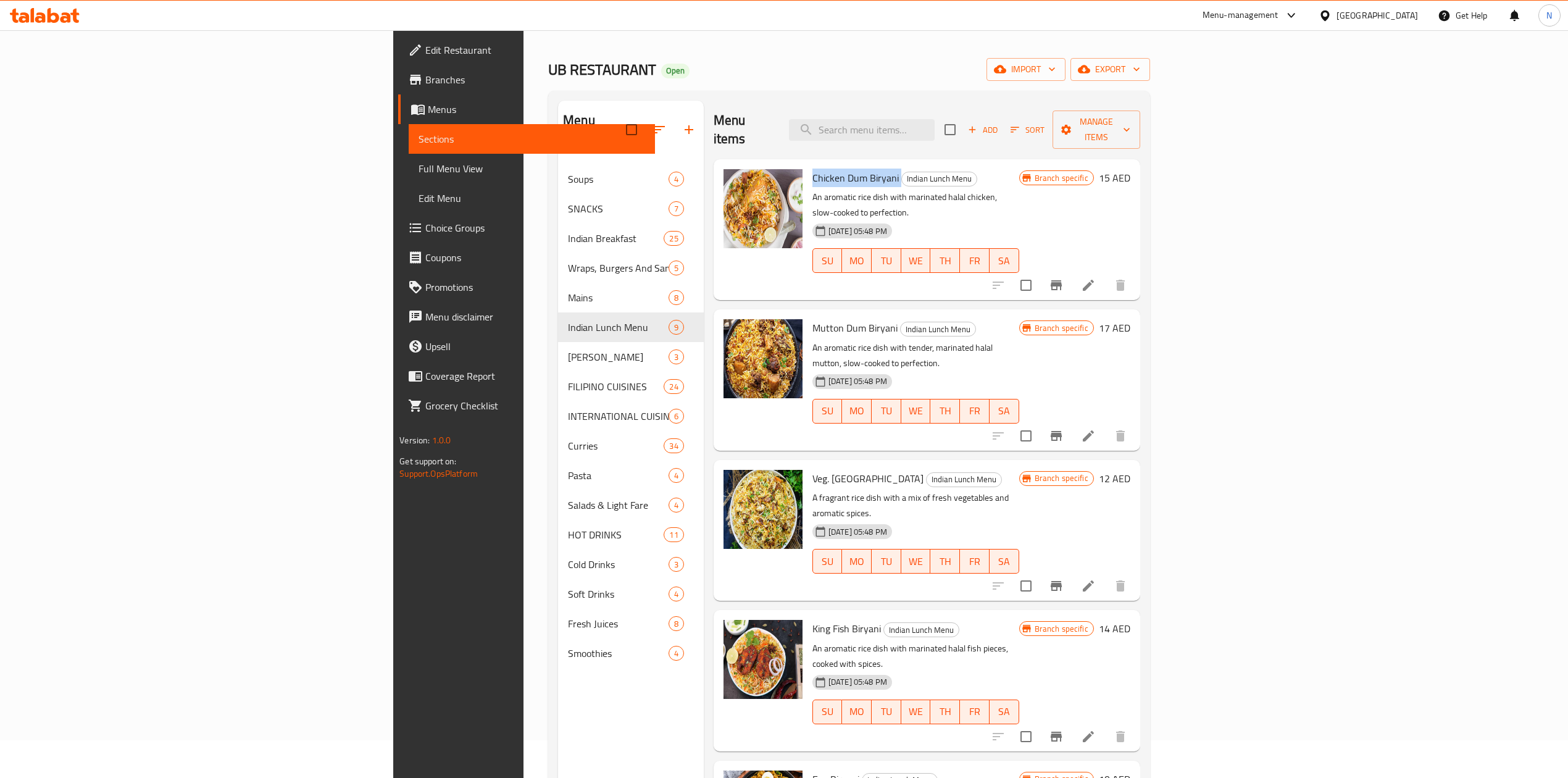
scroll to position [9, 0]
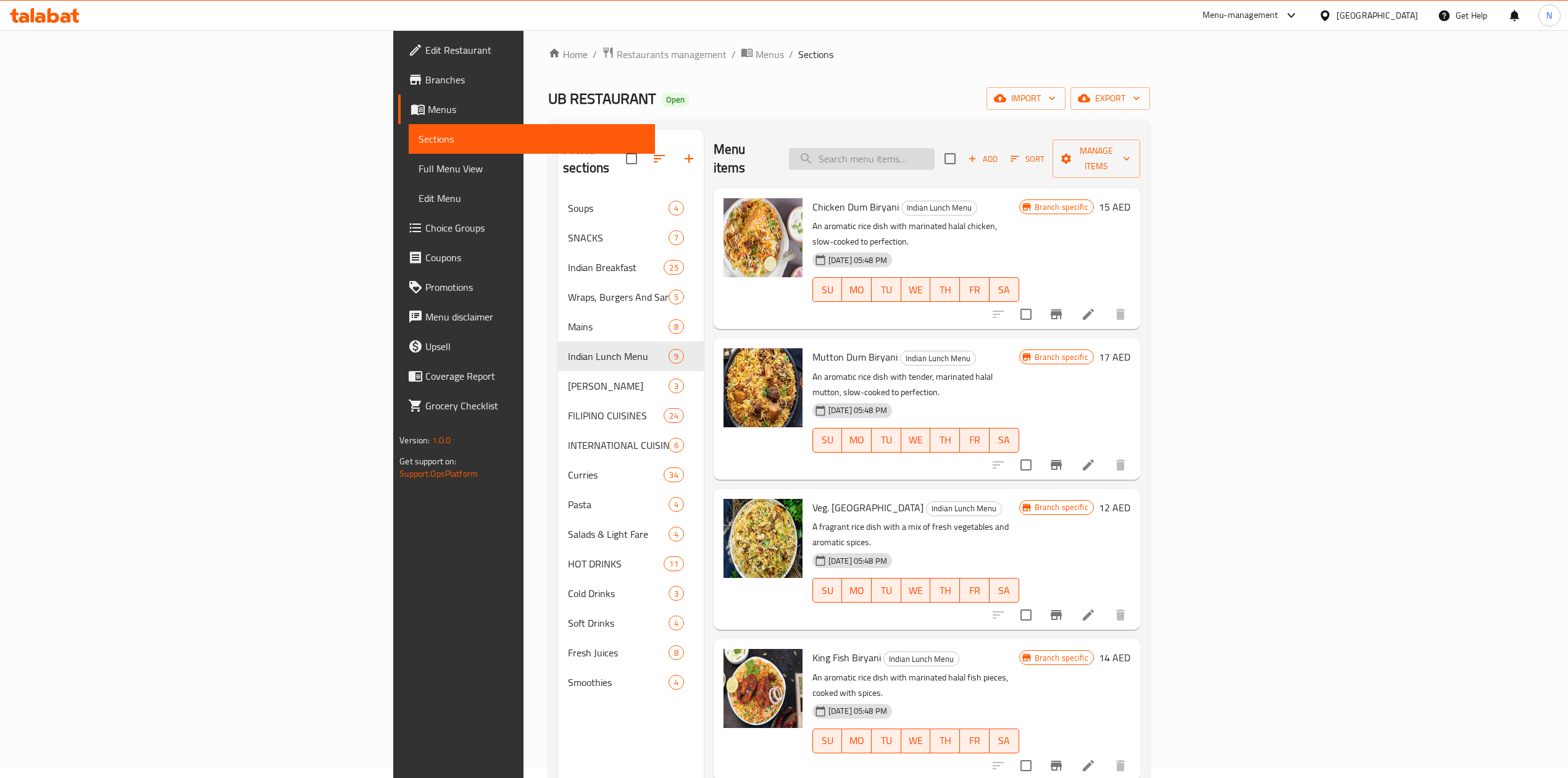
click at [934, 148] on input "search" at bounding box center [861, 159] width 145 height 21
paste input "Egg"
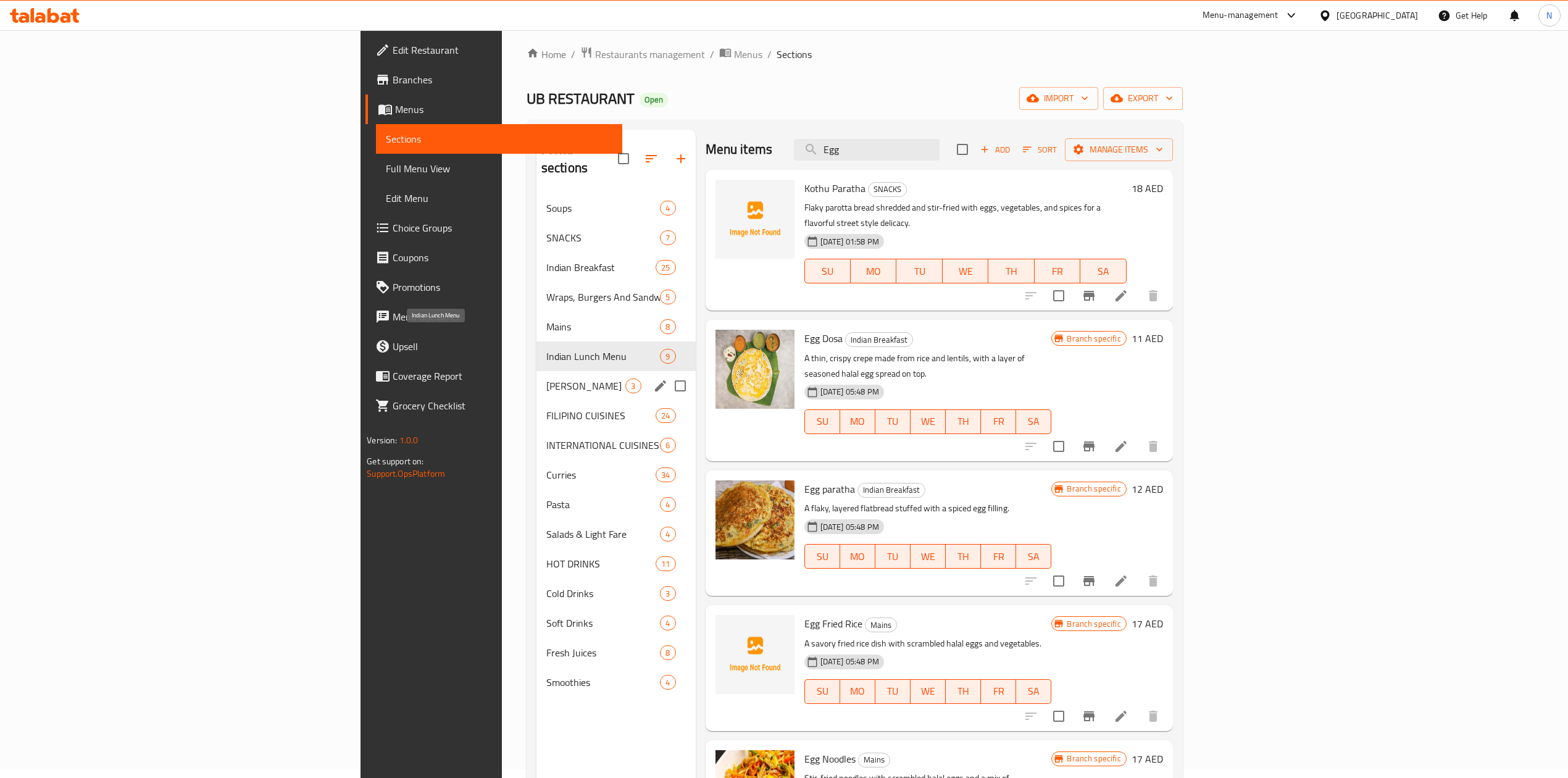
drag, startPoint x: 381, startPoint y: 404, endPoint x: 365, endPoint y: 497, distance: 94.4
click at [536, 409] on div "FILIPINO CUISINES 24" at bounding box center [616, 416] width 159 height 30
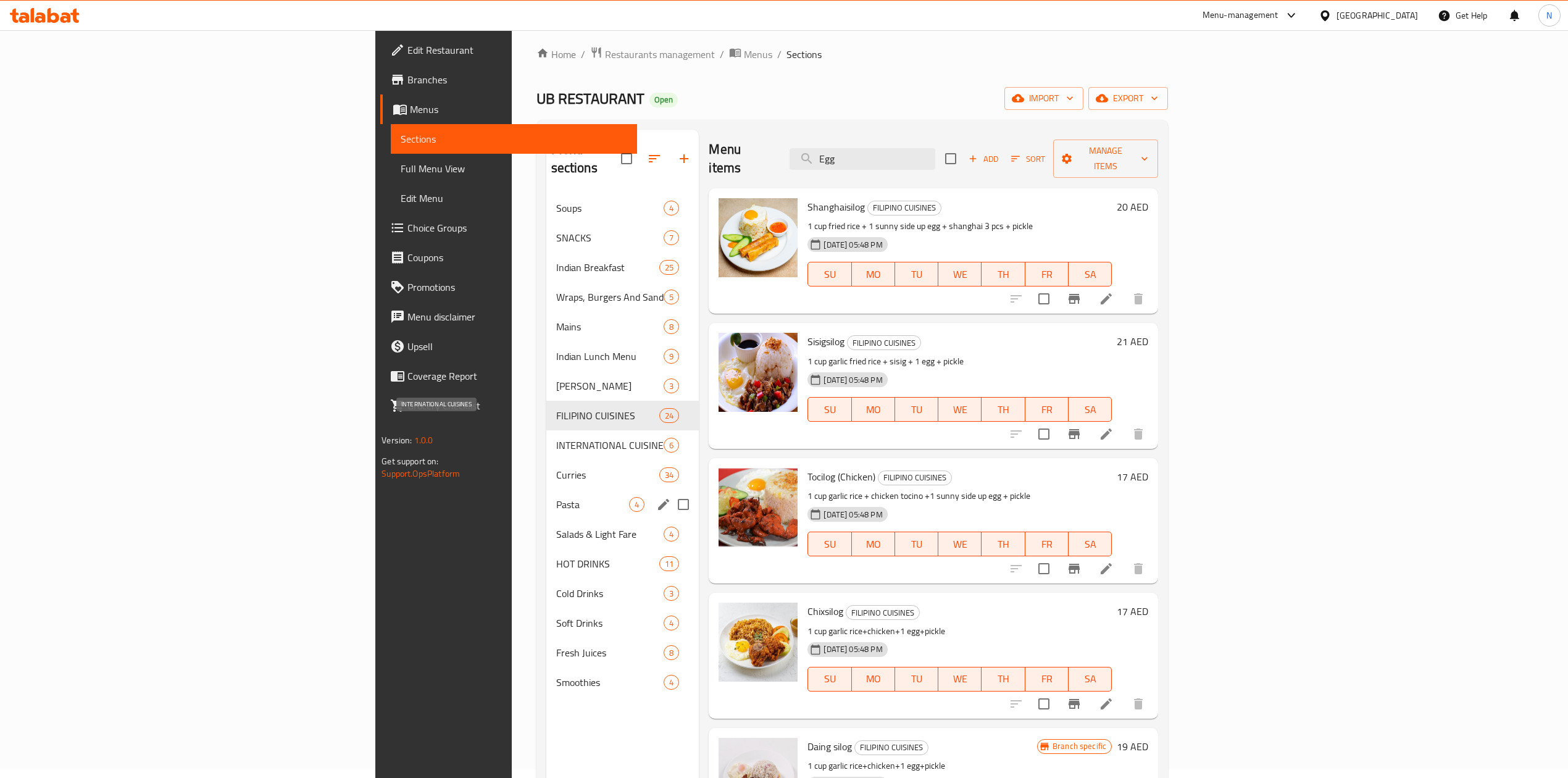
click at [546, 497] on div "Pasta 4" at bounding box center [622, 504] width 153 height 30
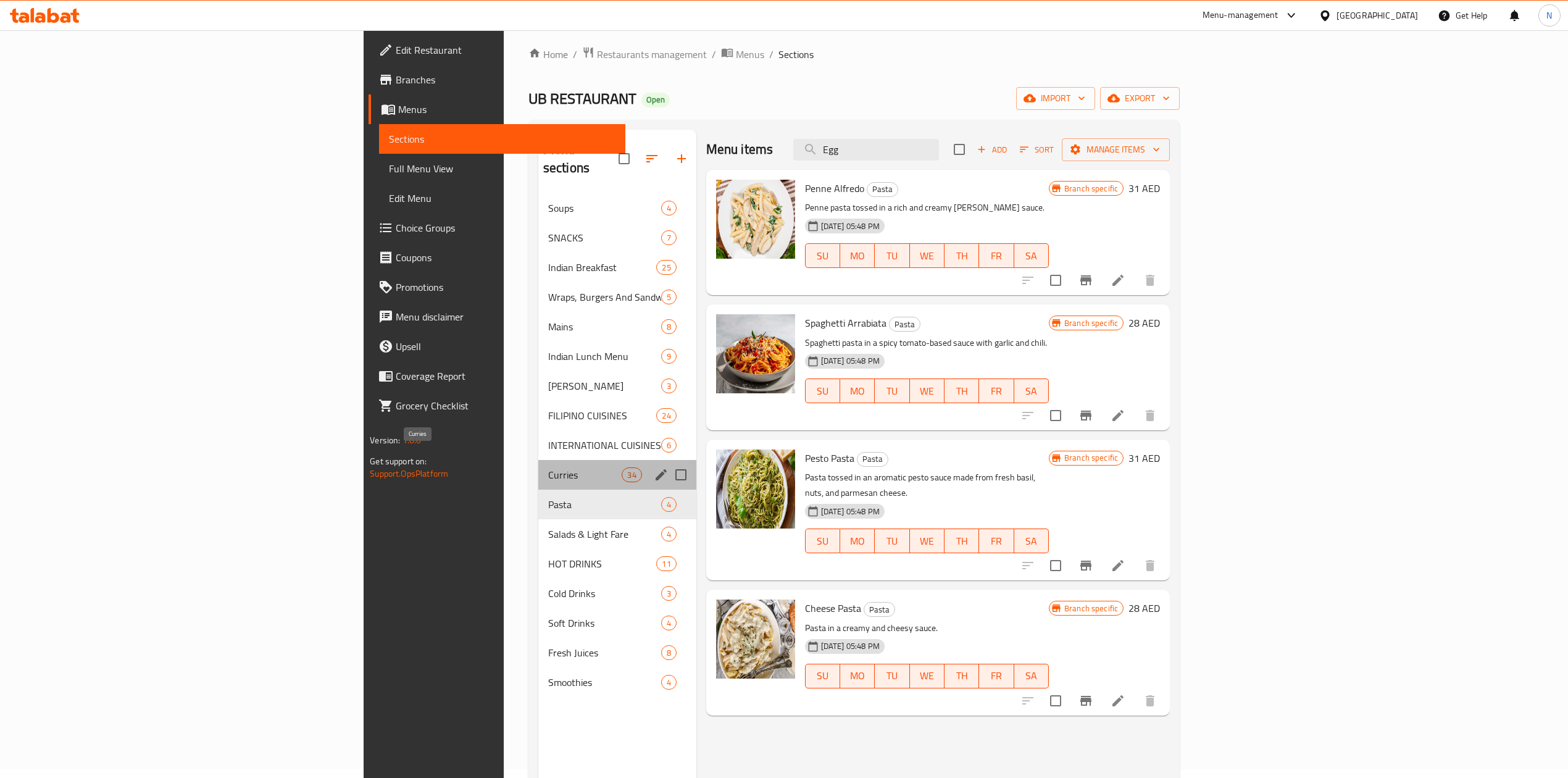
click at [548, 467] on span "Curries" at bounding box center [585, 475] width 74 height 15
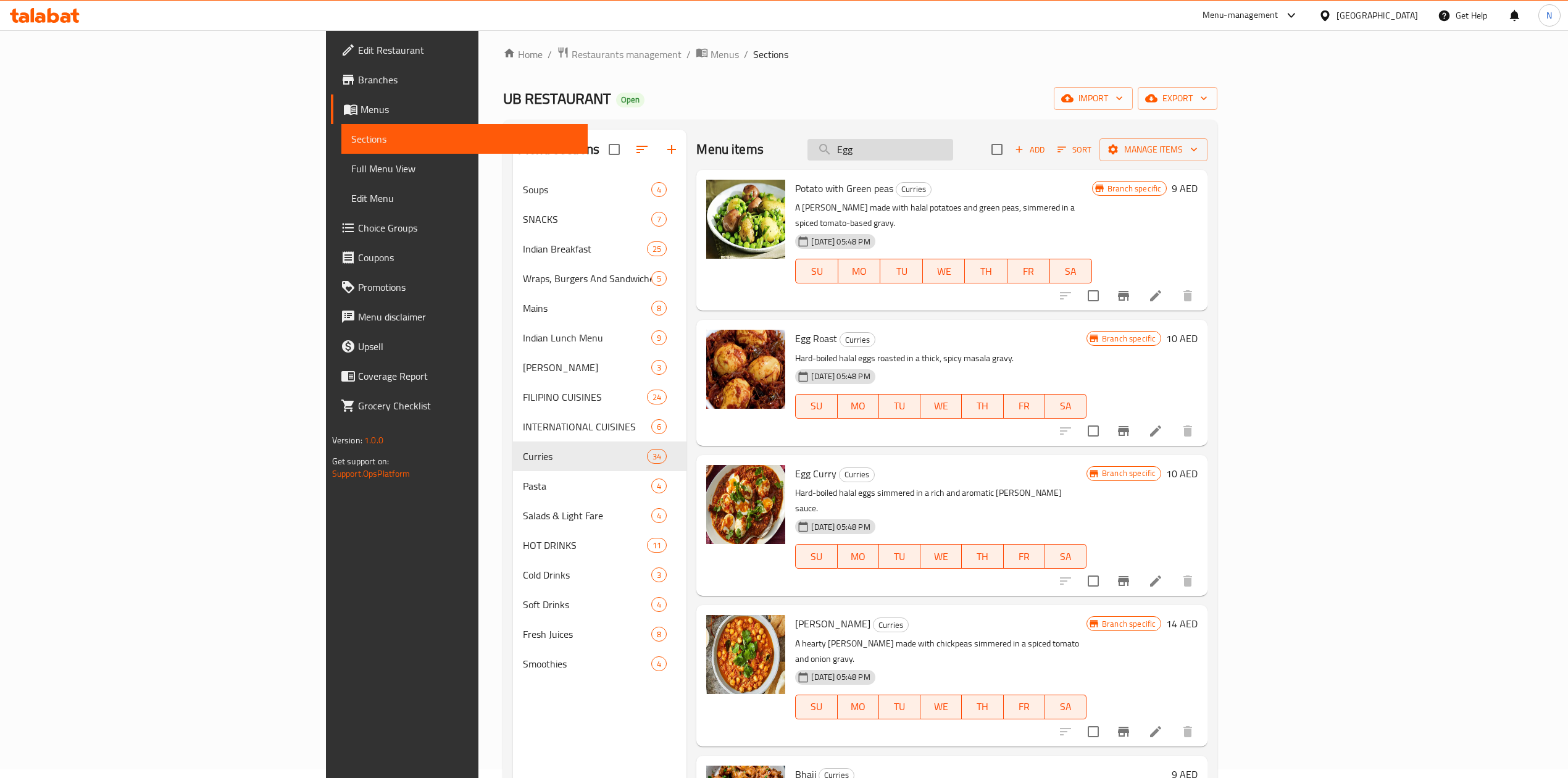
click at [953, 156] on input "Egg" at bounding box center [880, 149] width 145 height 21
paste input "Tandoori Rosemary Naan"
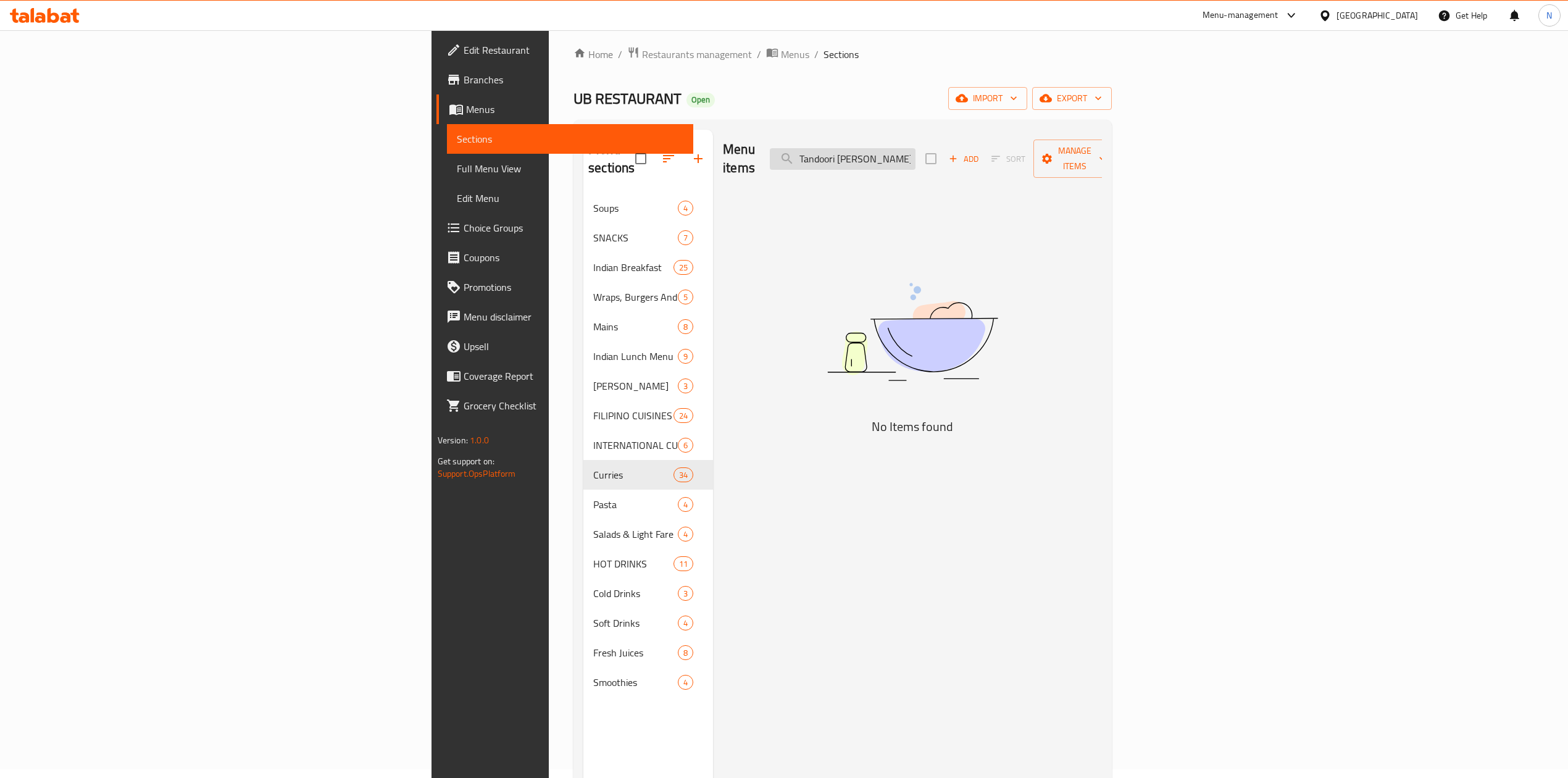
click at [916, 154] on input "Tandoori Rosemary Naan" at bounding box center [842, 159] width 145 height 21
drag, startPoint x: 1010, startPoint y: 154, endPoint x: 1149, endPoint y: 183, distance: 142.0
click at [1102, 183] on div "Menu items Tandoori Rosemary Naan Add Sort Manage items No Items found" at bounding box center [907, 519] width 389 height 778
click at [916, 154] on input "Tandoori" at bounding box center [842, 159] width 145 height 21
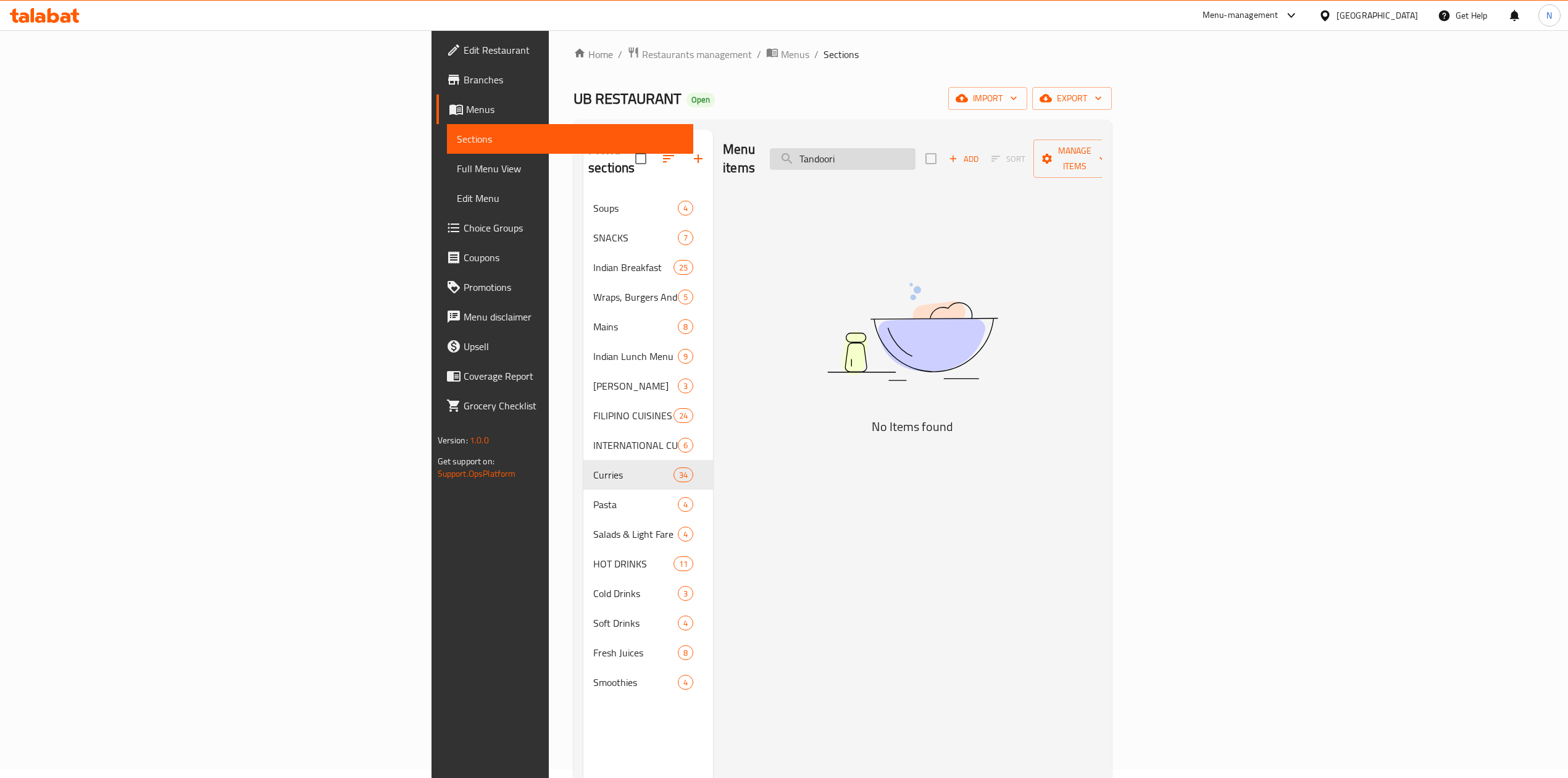
click at [916, 154] on input "Tandoori" at bounding box center [842, 159] width 145 height 21
click at [916, 148] on input "Tandoori" at bounding box center [842, 159] width 145 height 21
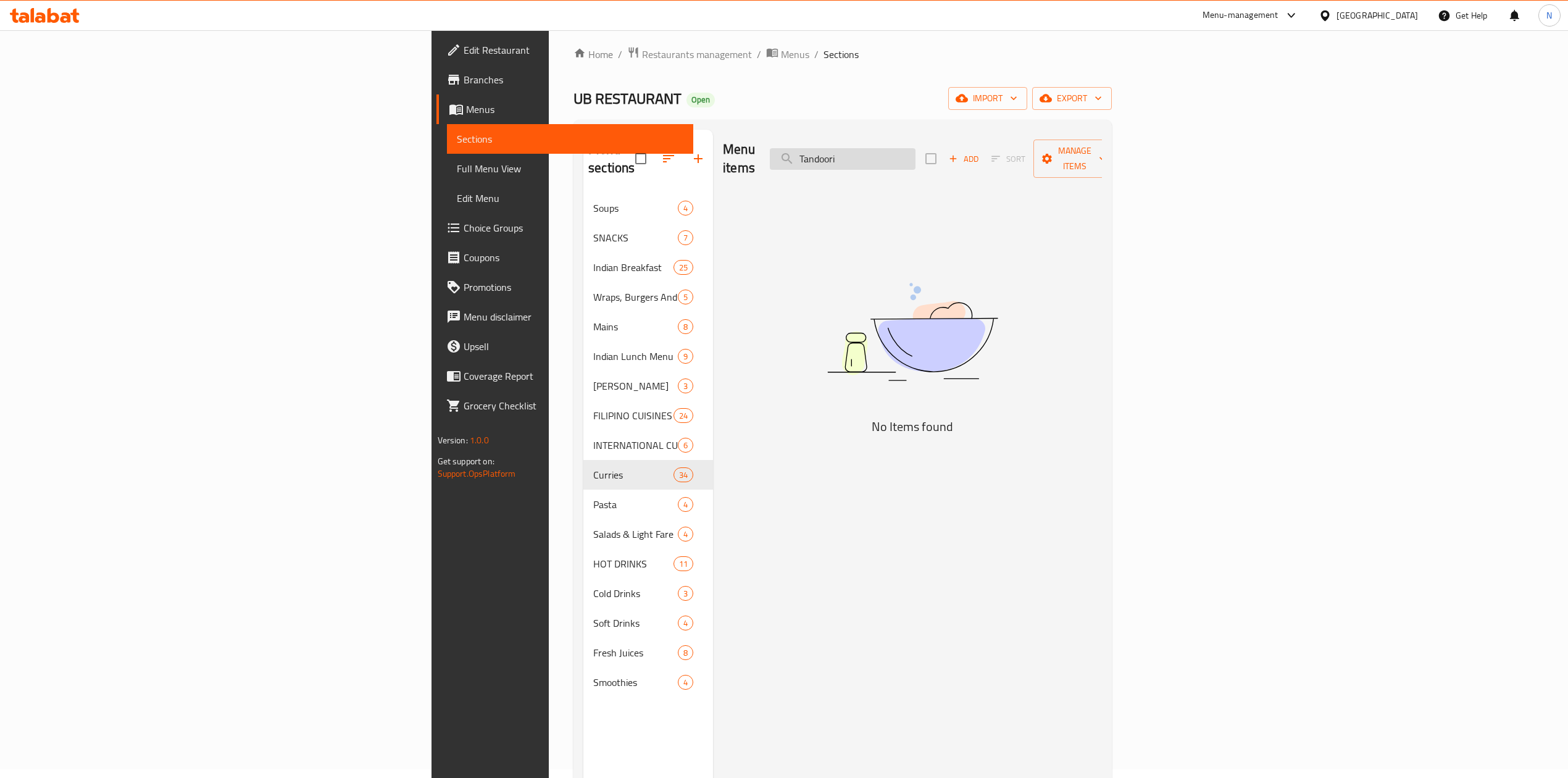
click at [916, 148] on input "Tandoori" at bounding box center [842, 159] width 145 height 21
paste input "Chicken Tikka"
click at [916, 148] on input "Chicken Tikka" at bounding box center [842, 159] width 145 height 21
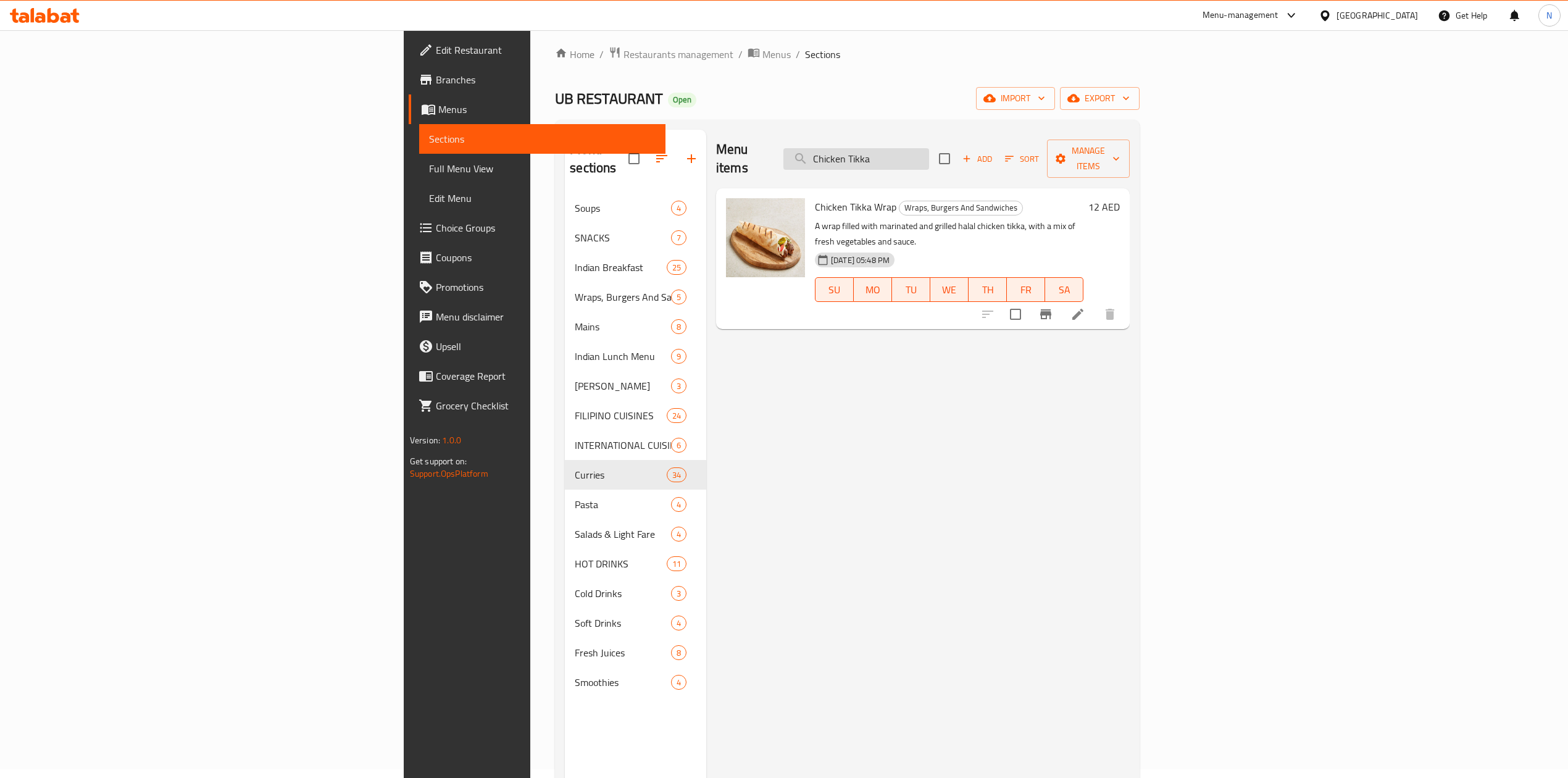
click at [929, 156] on input "Chicken Tikka" at bounding box center [856, 159] width 145 height 21
paste input "Malai"
click at [929, 156] on input "Malai" at bounding box center [856, 159] width 145 height 21
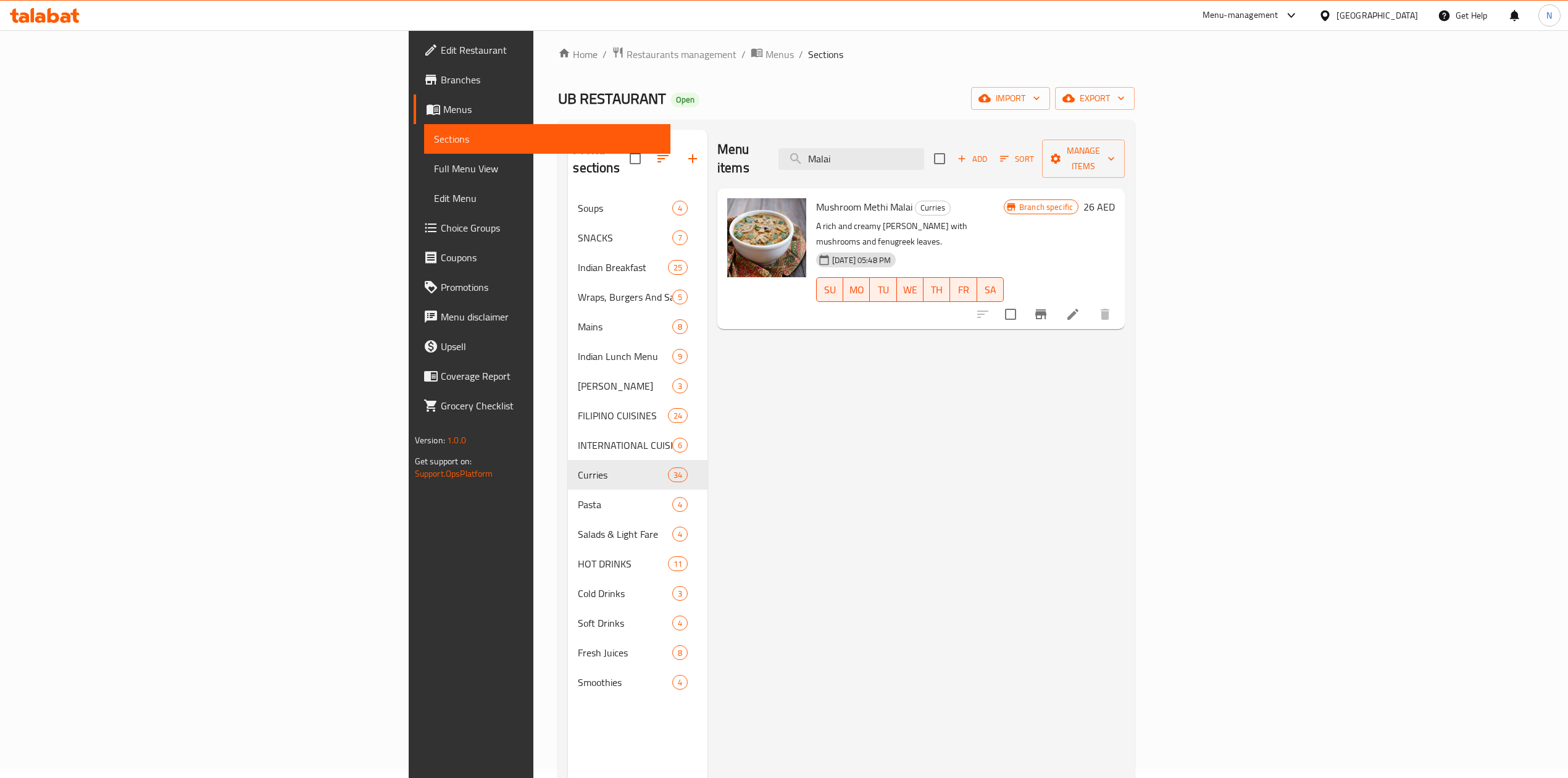
type input "Malai"
